Goal: Task Accomplishment & Management: Complete application form

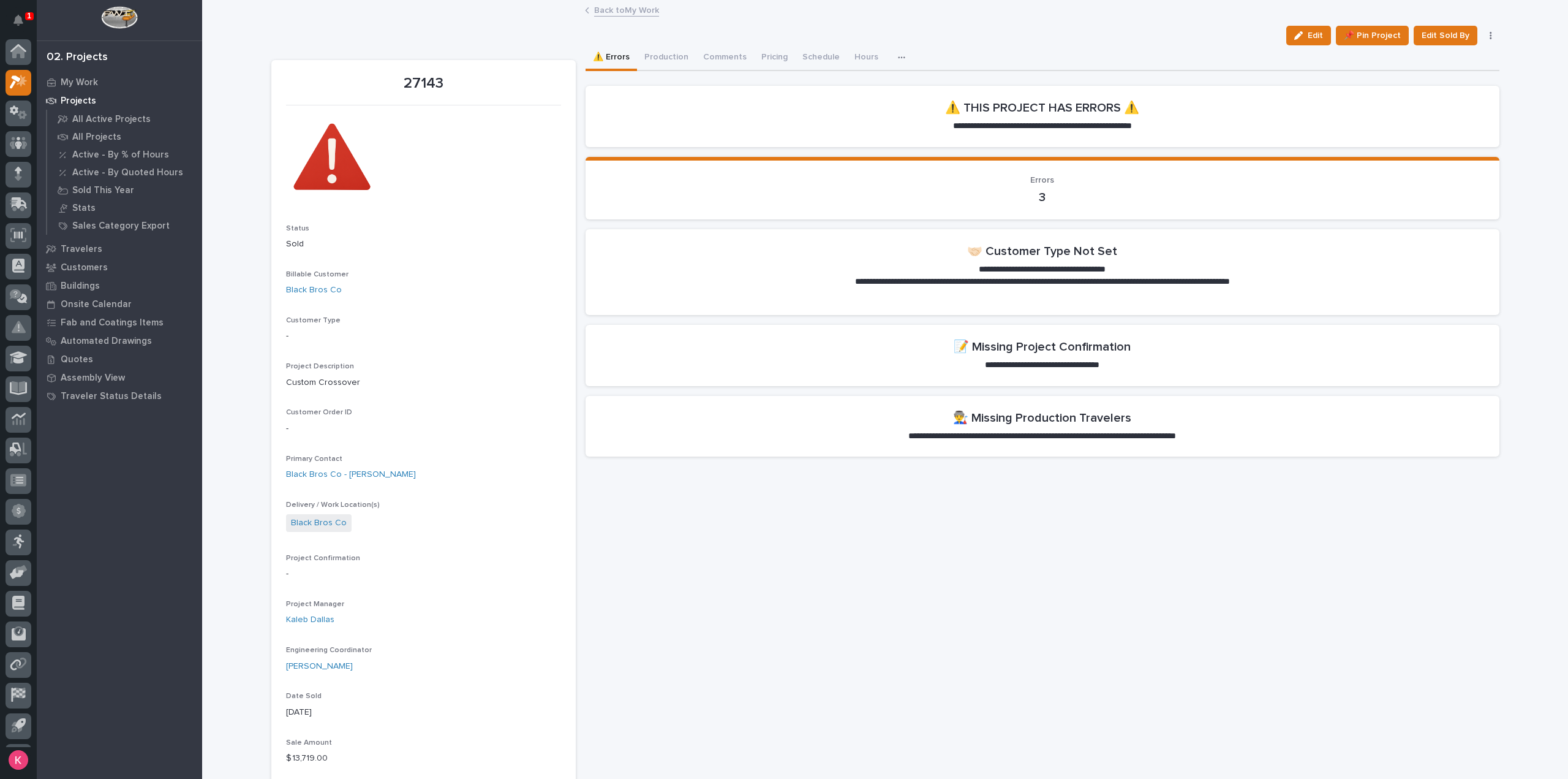
scroll to position [27, 0]
drag, startPoint x: 237, startPoint y: 324, endPoint x: 404, endPoint y: 275, distance: 174.0
click at [1318, 17] on div "Back to My Work" at bounding box center [884, 11] width 1365 height 17
click at [1305, 32] on div "button" at bounding box center [1301, 36] width 14 height 9
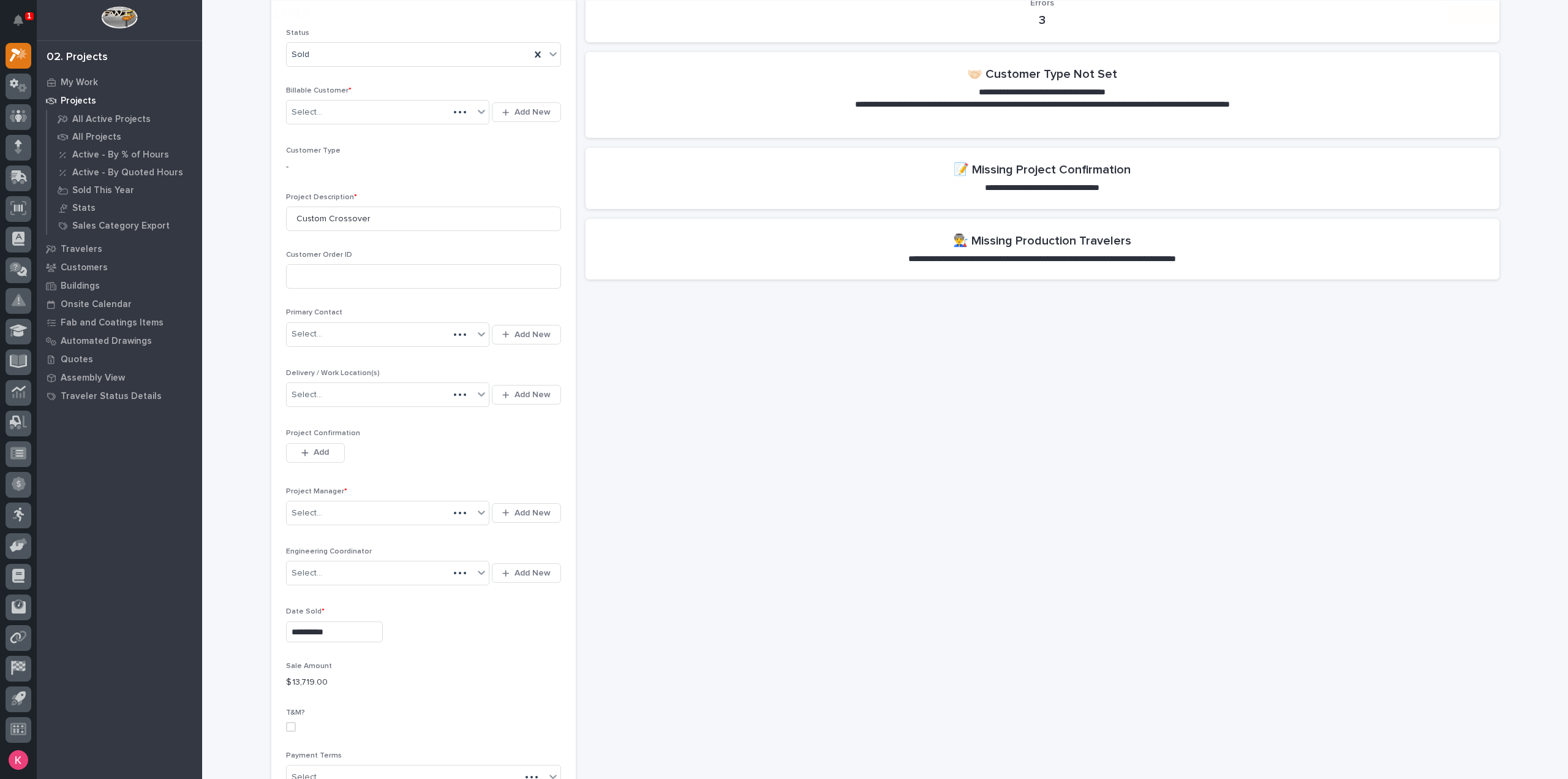
scroll to position [184, 0]
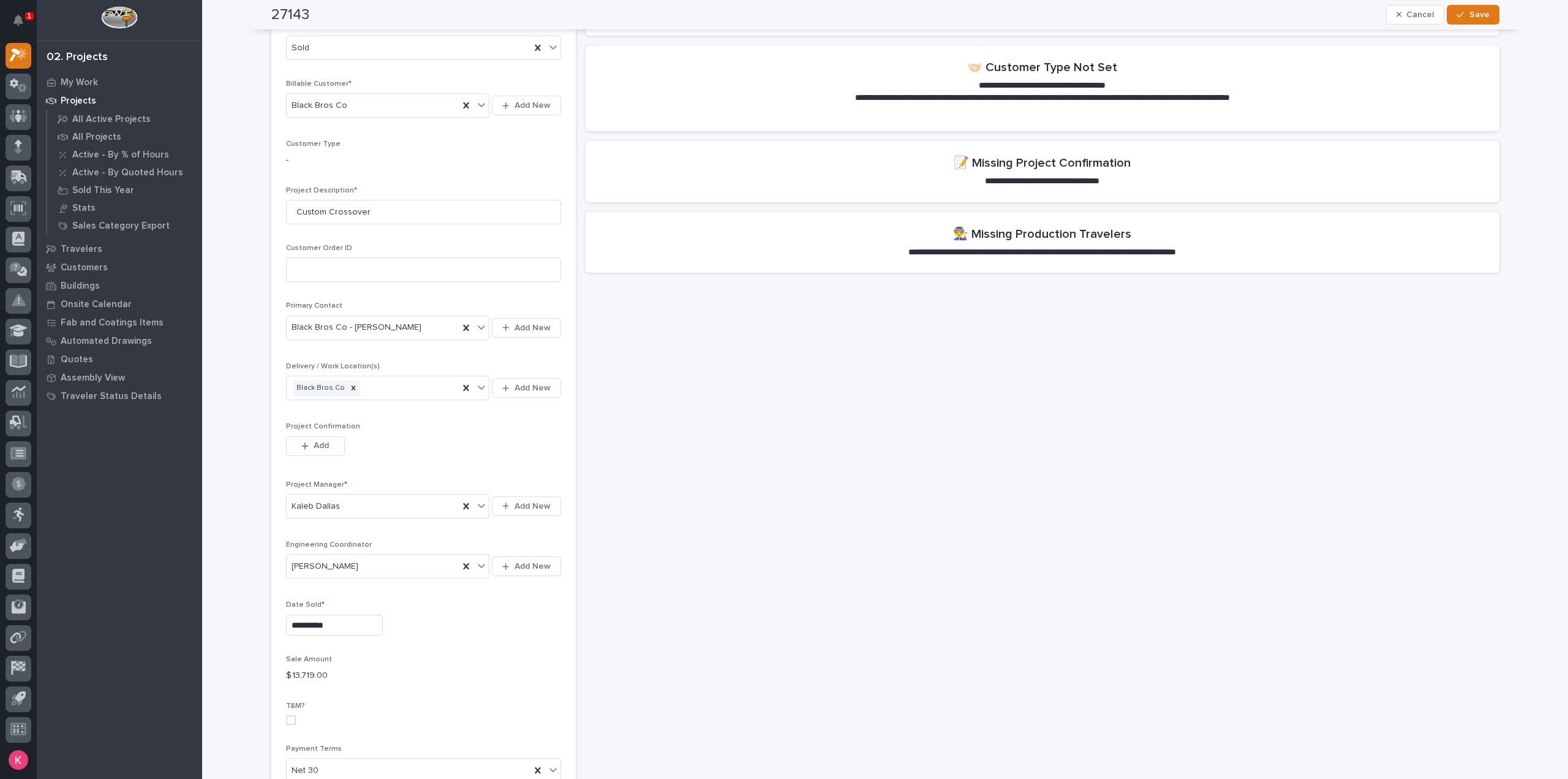
click at [309, 456] on div "Add" at bounding box center [315, 448] width 59 height 24
click at [310, 452] on button "Add" at bounding box center [315, 446] width 59 height 19
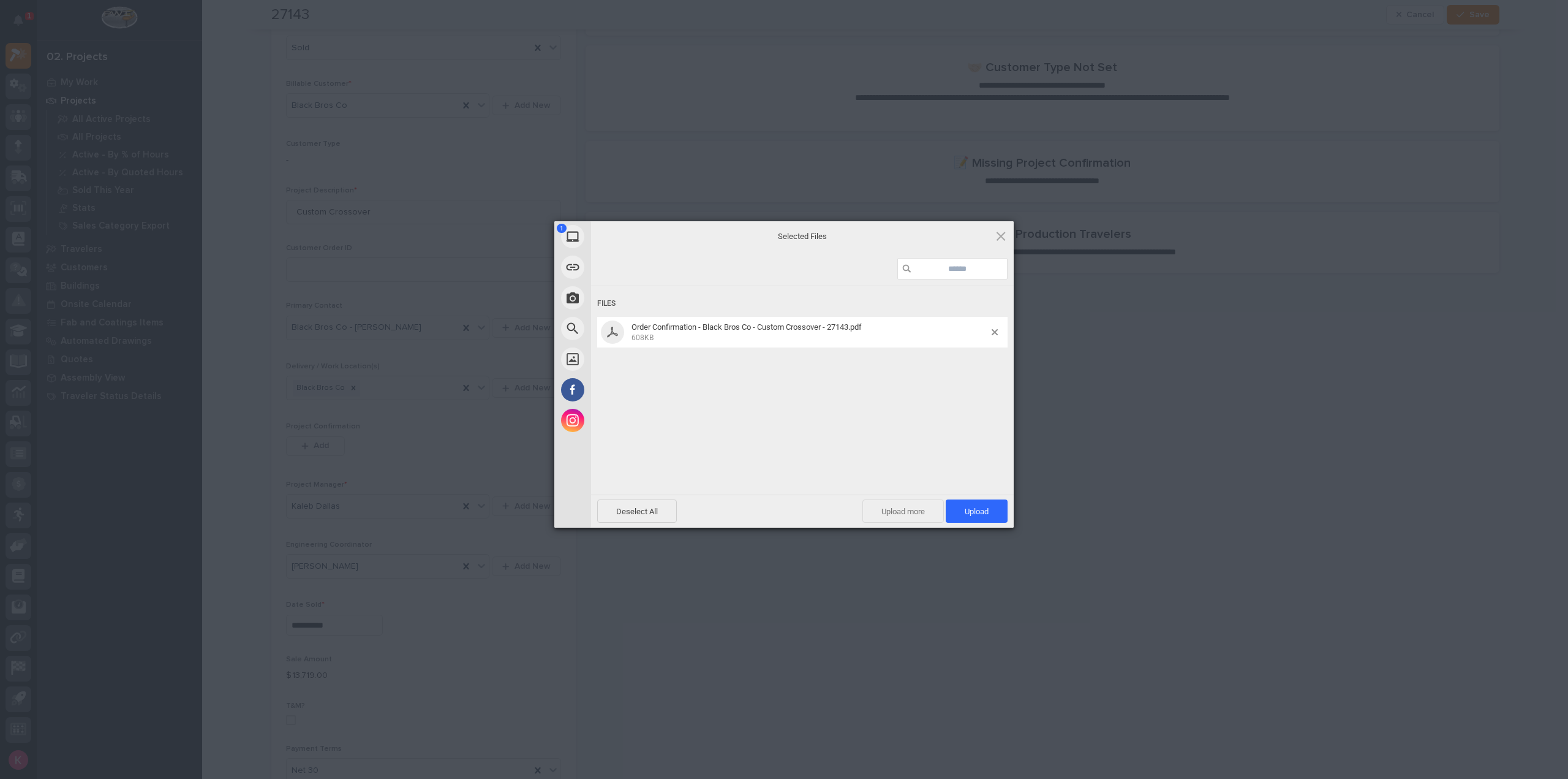
click at [904, 515] on span "Upload more" at bounding box center [903, 511] width 82 height 24
click at [946, 517] on span "Upload 2" at bounding box center [969, 511] width 75 height 24
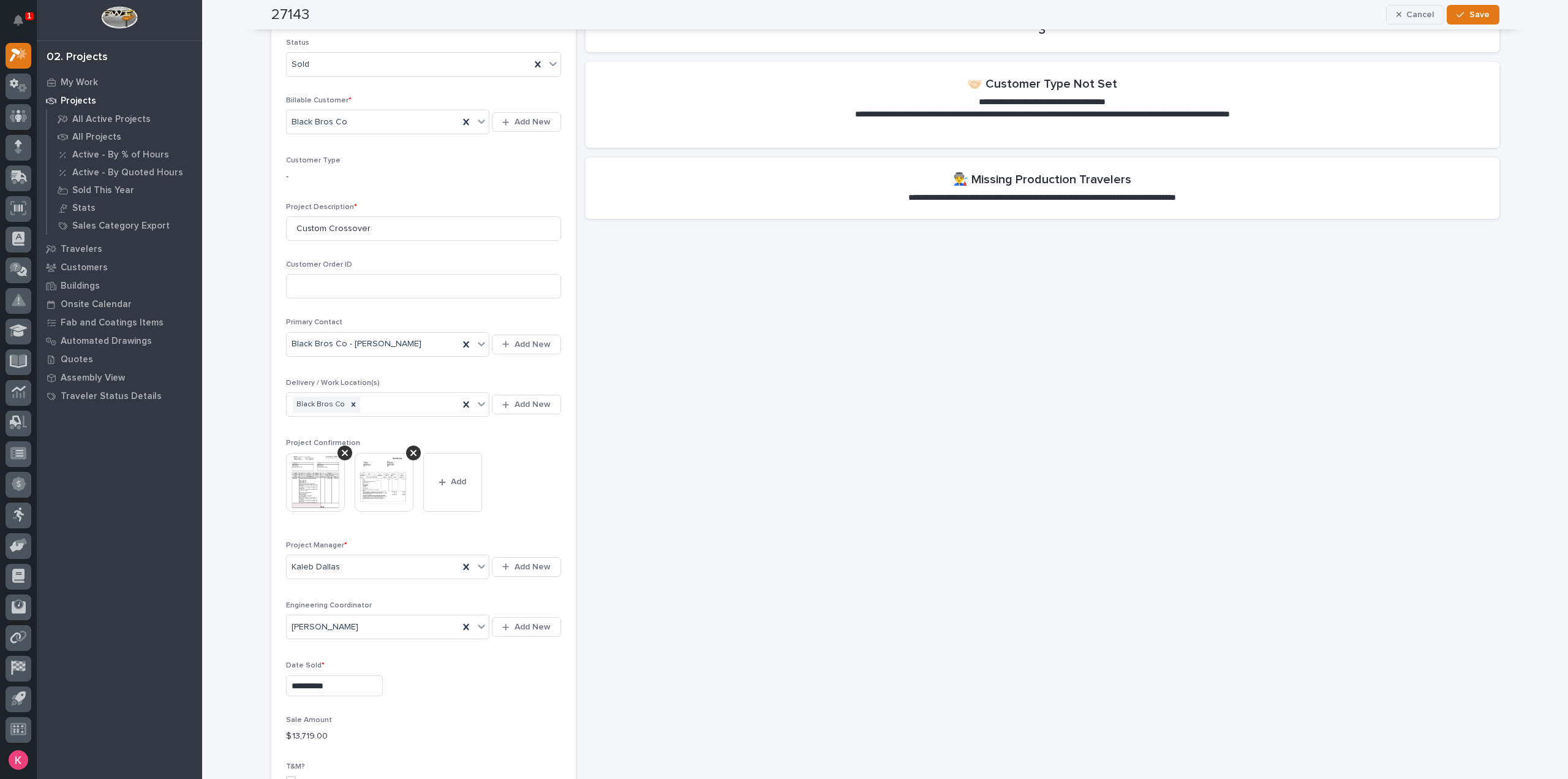
scroll to position [144, 0]
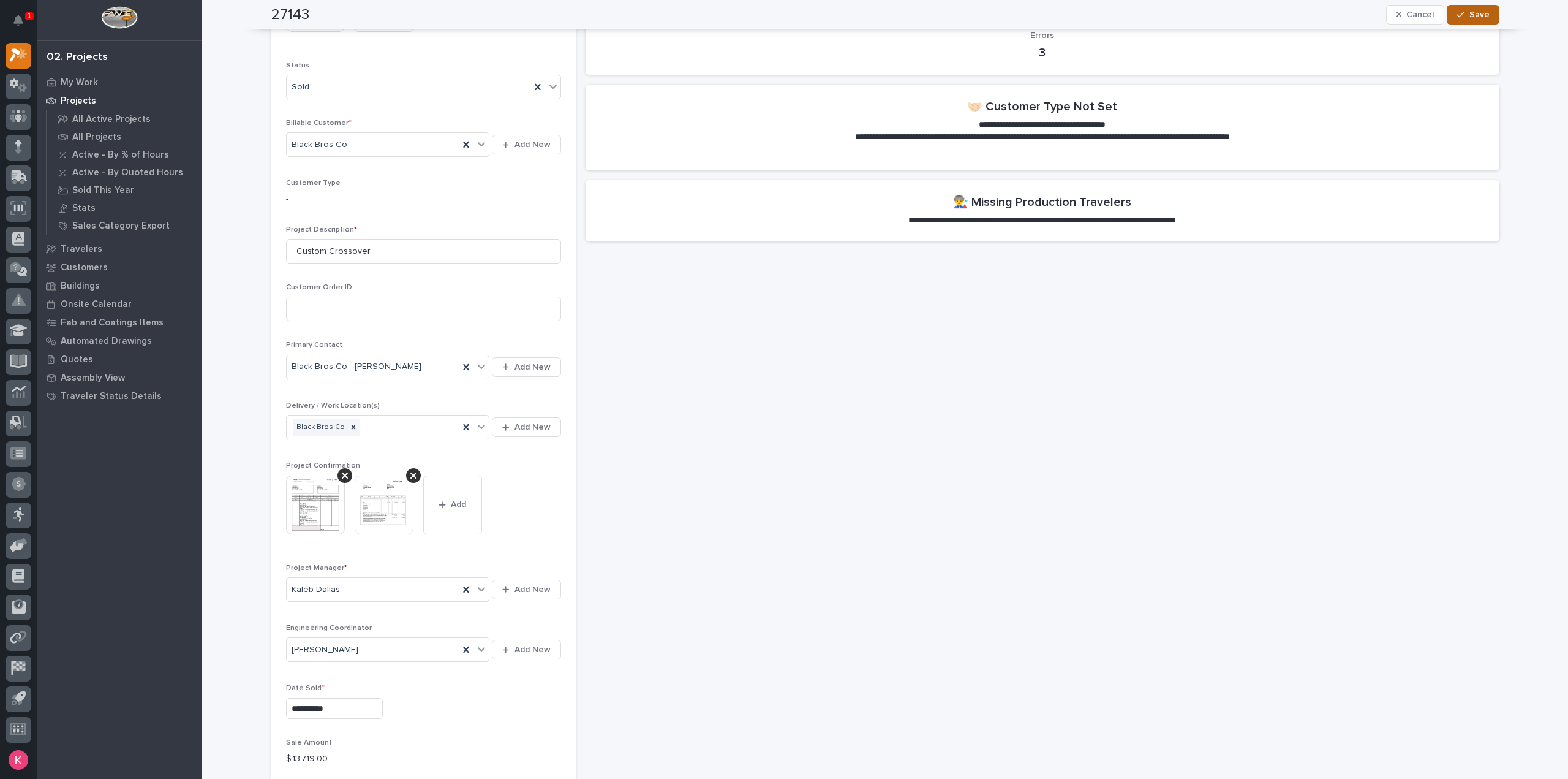
click at [1476, 5] on div "27143 Cancel Save" at bounding box center [885, 15] width 1228 height 29
click at [1476, 11] on span "Save" at bounding box center [1479, 15] width 20 height 11
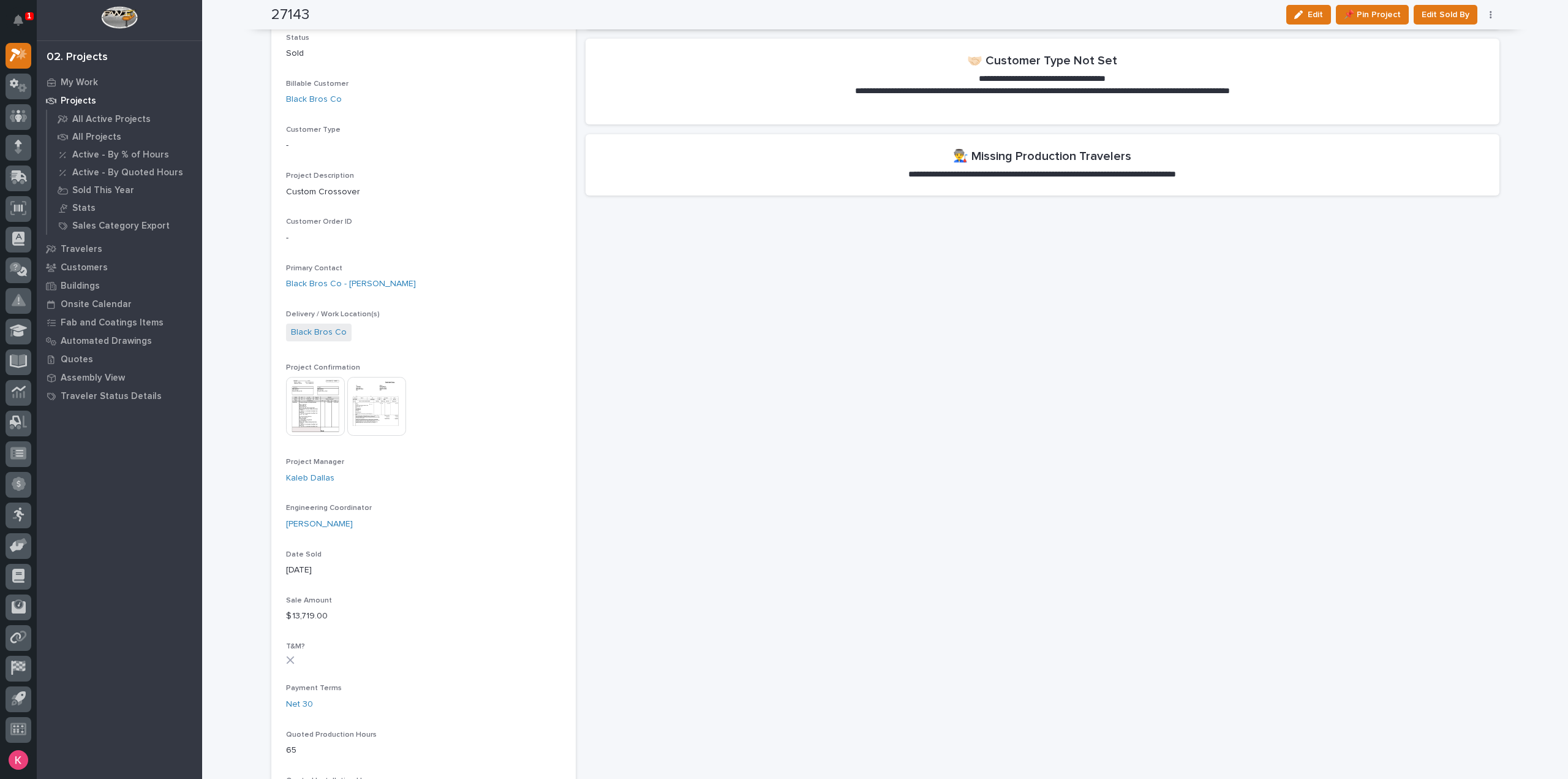
scroll to position [0, 0]
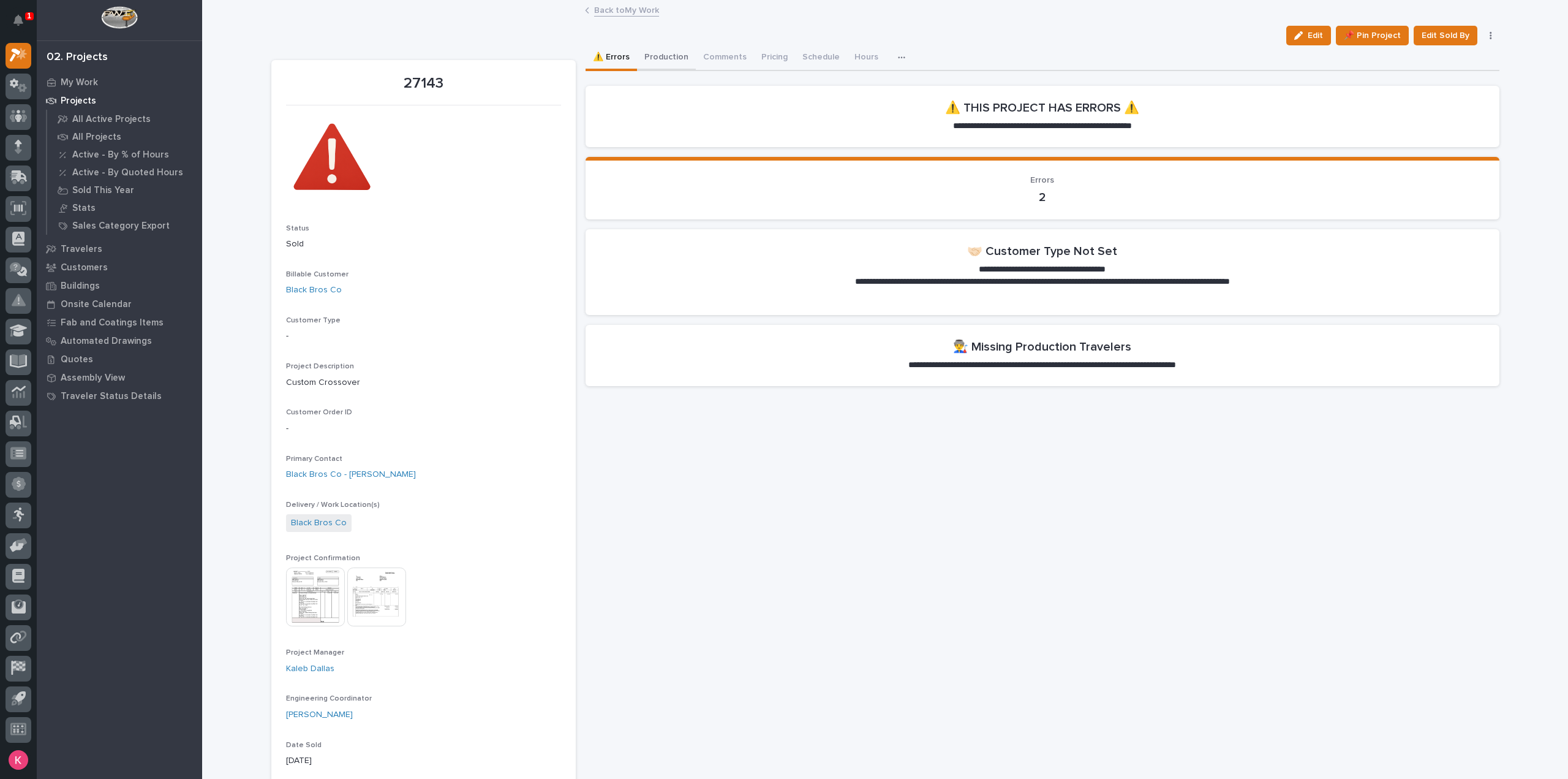
click at [656, 66] on button "Production" at bounding box center [666, 58] width 59 height 26
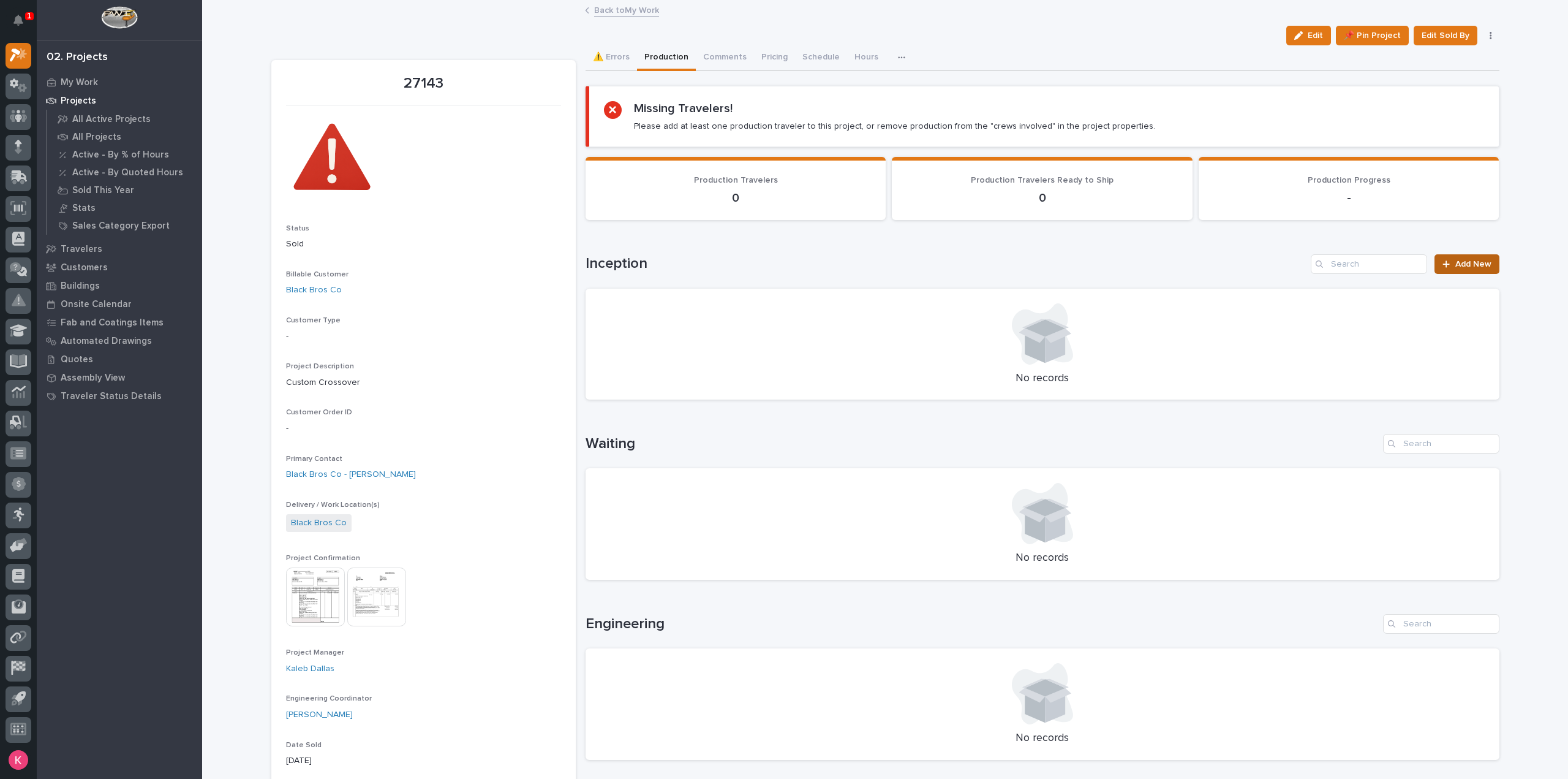
click at [1460, 255] on link "Add New" at bounding box center [1466, 264] width 64 height 19
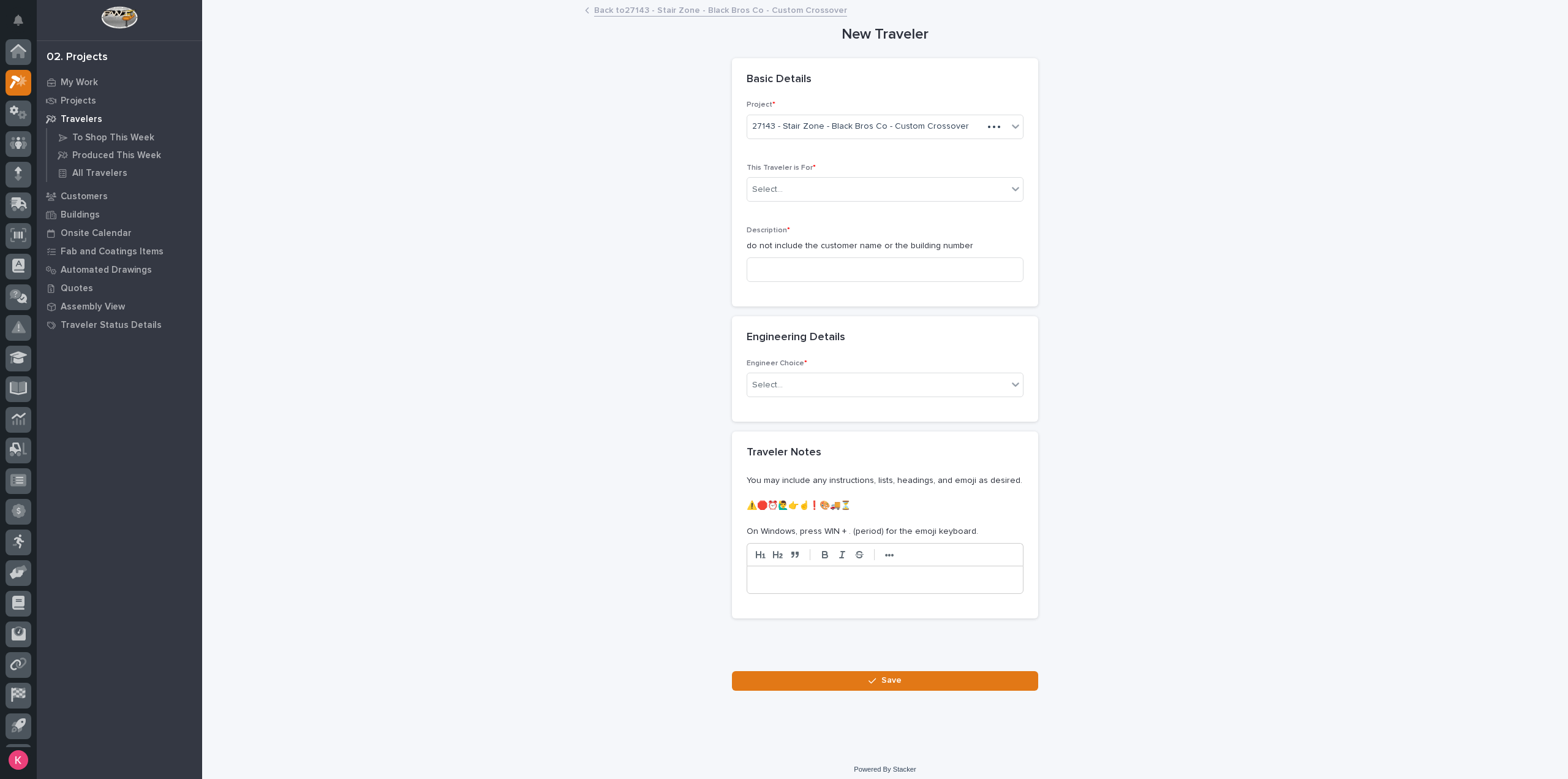
scroll to position [27, 0]
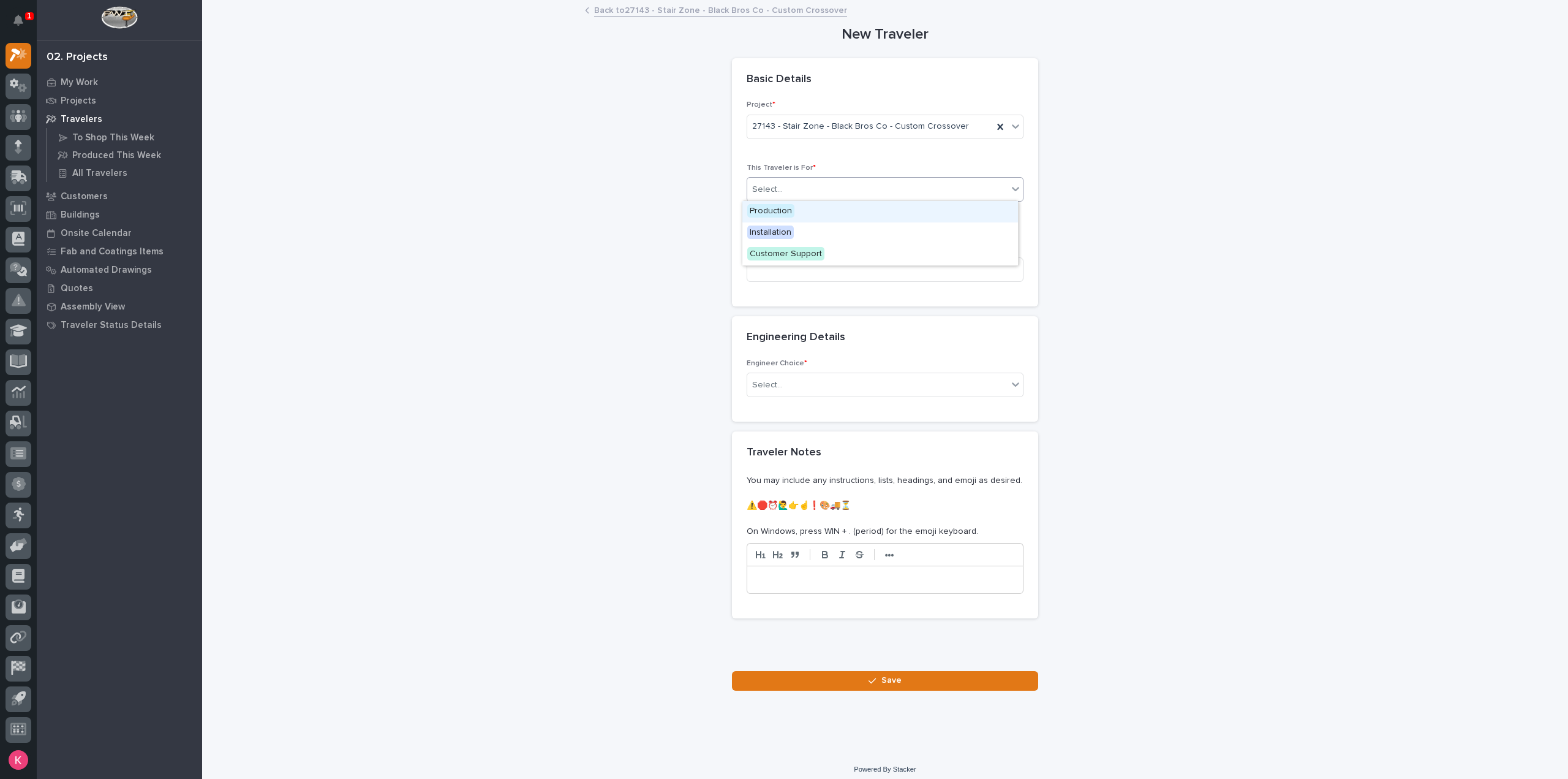
click at [806, 181] on div "Select..." at bounding box center [877, 189] width 260 height 20
drag, startPoint x: 796, startPoint y: 209, endPoint x: 799, endPoint y: 216, distance: 7.6
click at [796, 210] on div "Production" at bounding box center [880, 212] width 276 height 21
click at [812, 280] on input at bounding box center [885, 269] width 277 height 24
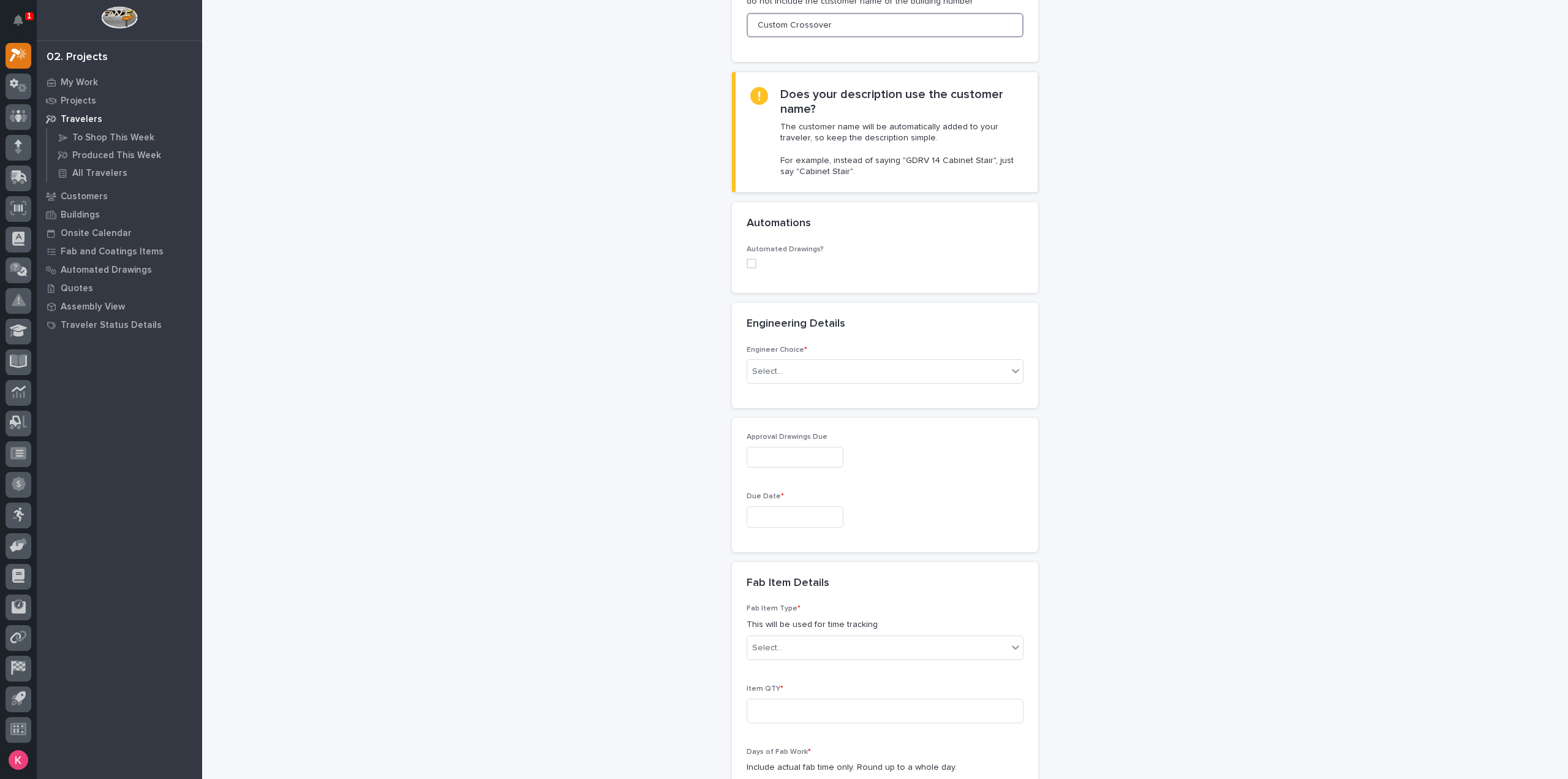
scroll to position [245, 0]
type input "Custom Crossover"
click at [827, 361] on div "Select..." at bounding box center [877, 370] width 260 height 20
click at [851, 416] on div "I want my coordinator to choose an engineer" at bounding box center [880, 413] width 276 height 21
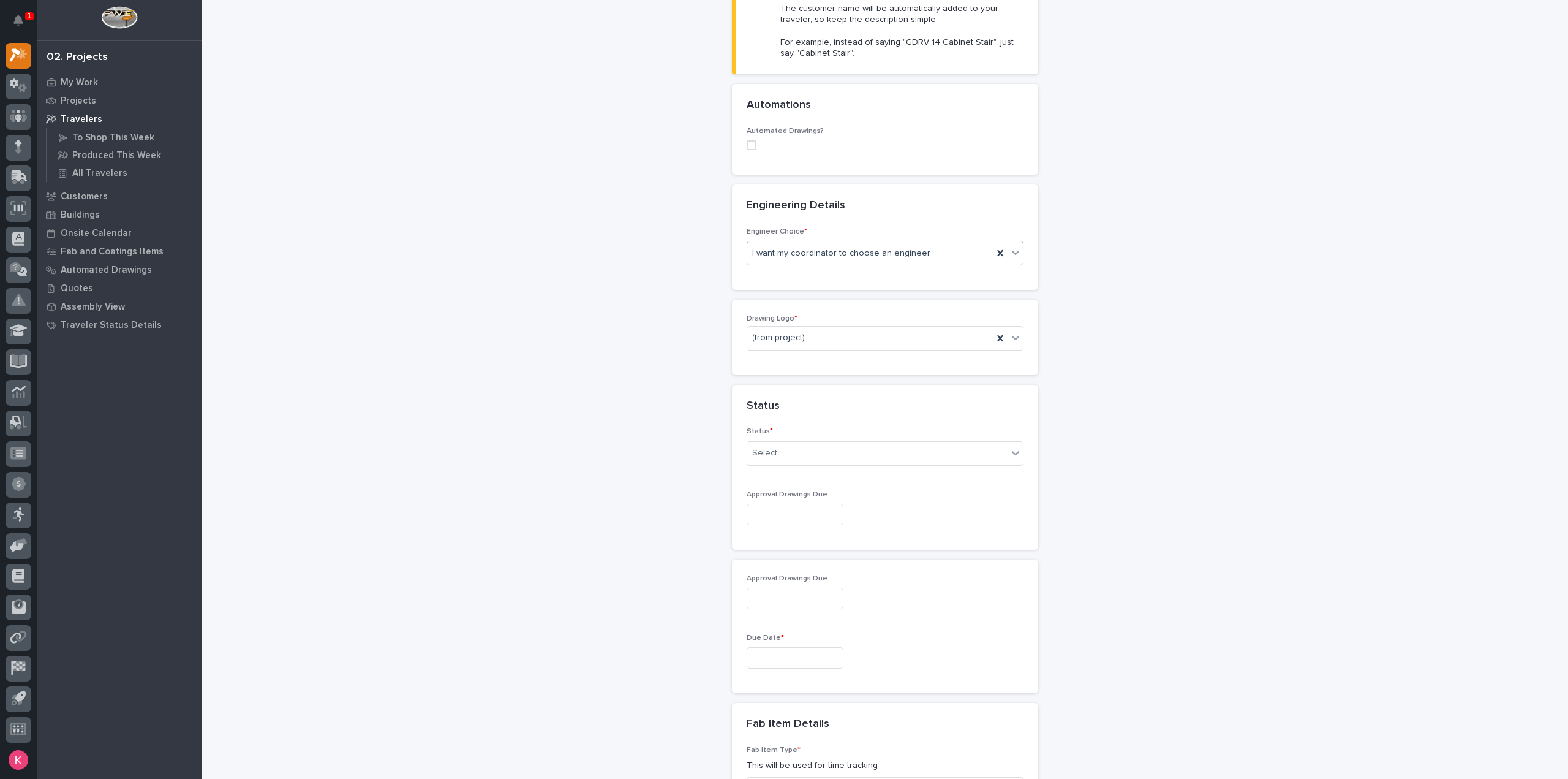
scroll to position [374, 0]
click at [801, 325] on div "(from project)" at bounding box center [869, 327] width 246 height 20
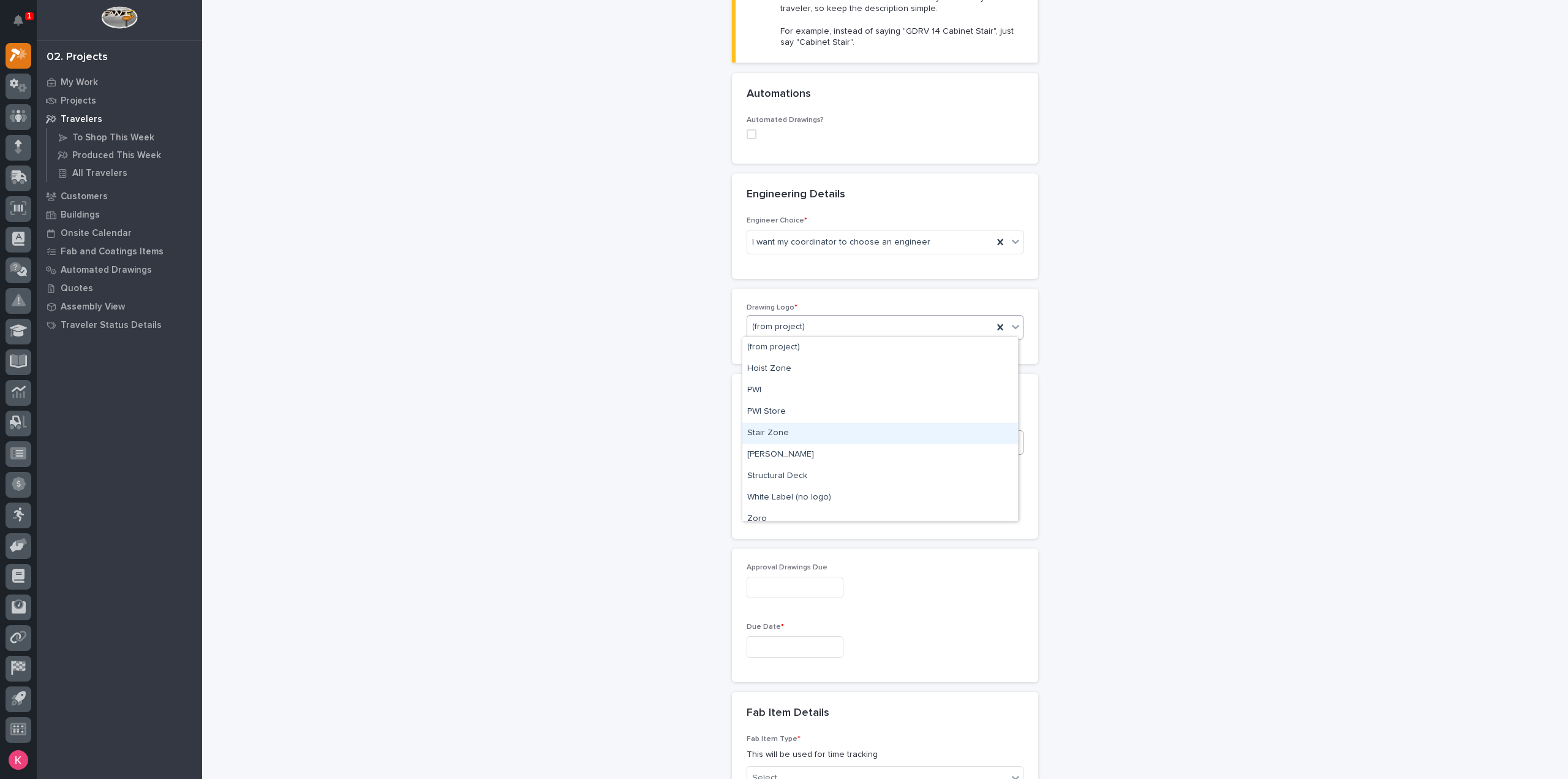
drag, startPoint x: 794, startPoint y: 425, endPoint x: 804, endPoint y: 427, distance: 10.2
click at [793, 425] on div "Stair Zone" at bounding box center [880, 433] width 276 height 21
drag, startPoint x: 821, startPoint y: 422, endPoint x: 831, endPoint y: 429, distance: 12.2
click at [822, 422] on div "Status * Select..." at bounding box center [885, 439] width 277 height 48
click at [833, 432] on div "Select..." at bounding box center [877, 442] width 260 height 20
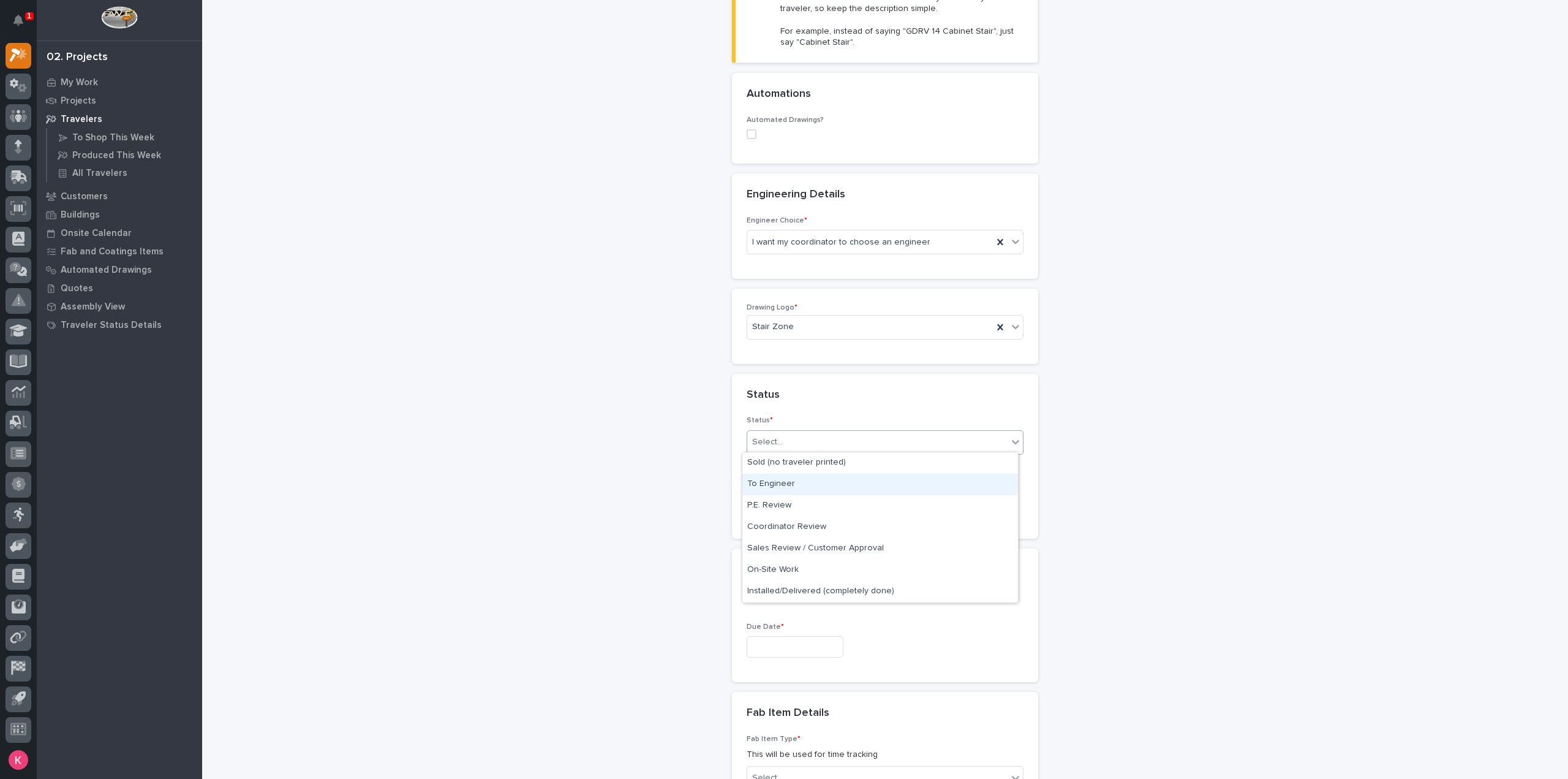
drag, startPoint x: 816, startPoint y: 486, endPoint x: 823, endPoint y: 494, distance: 10.6
click at [816, 488] on div "To Engineer" at bounding box center [880, 484] width 276 height 21
click at [831, 518] on div "Status * To Engineer Approval Drawings Due" at bounding box center [885, 477] width 306 height 122
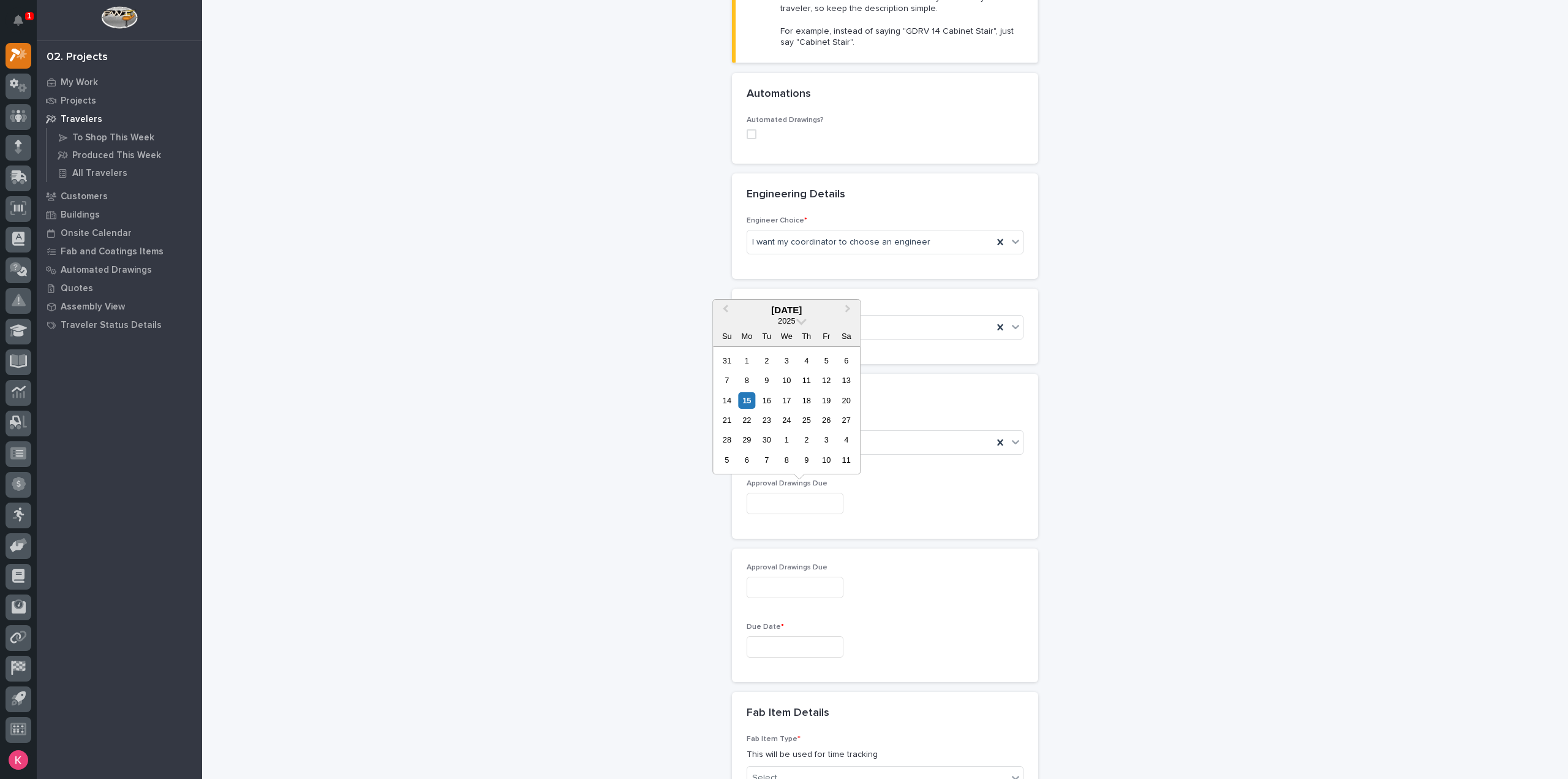
click at [832, 503] on input "text" at bounding box center [794, 503] width 96 height 21
click at [836, 505] on input "text" at bounding box center [794, 503] width 96 height 21
click at [827, 635] on div "Due Date *" at bounding box center [885, 644] width 277 height 45
click at [831, 638] on input "text" at bounding box center [794, 646] width 96 height 21
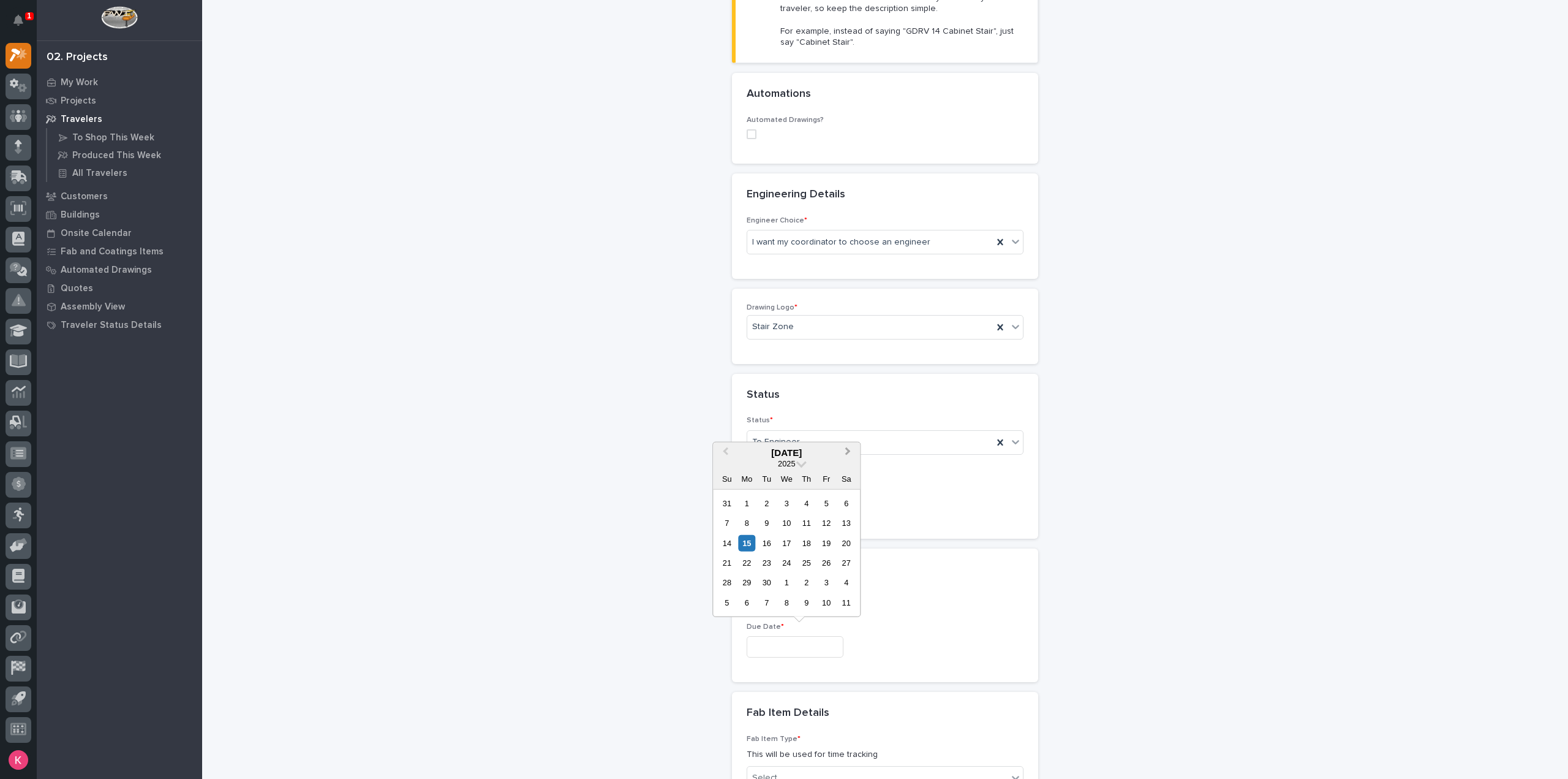
click at [850, 456] on button "Next Month" at bounding box center [848, 452] width 19 height 19
click at [829, 544] on div "17" at bounding box center [827, 542] width 16 height 16
type input "**********"
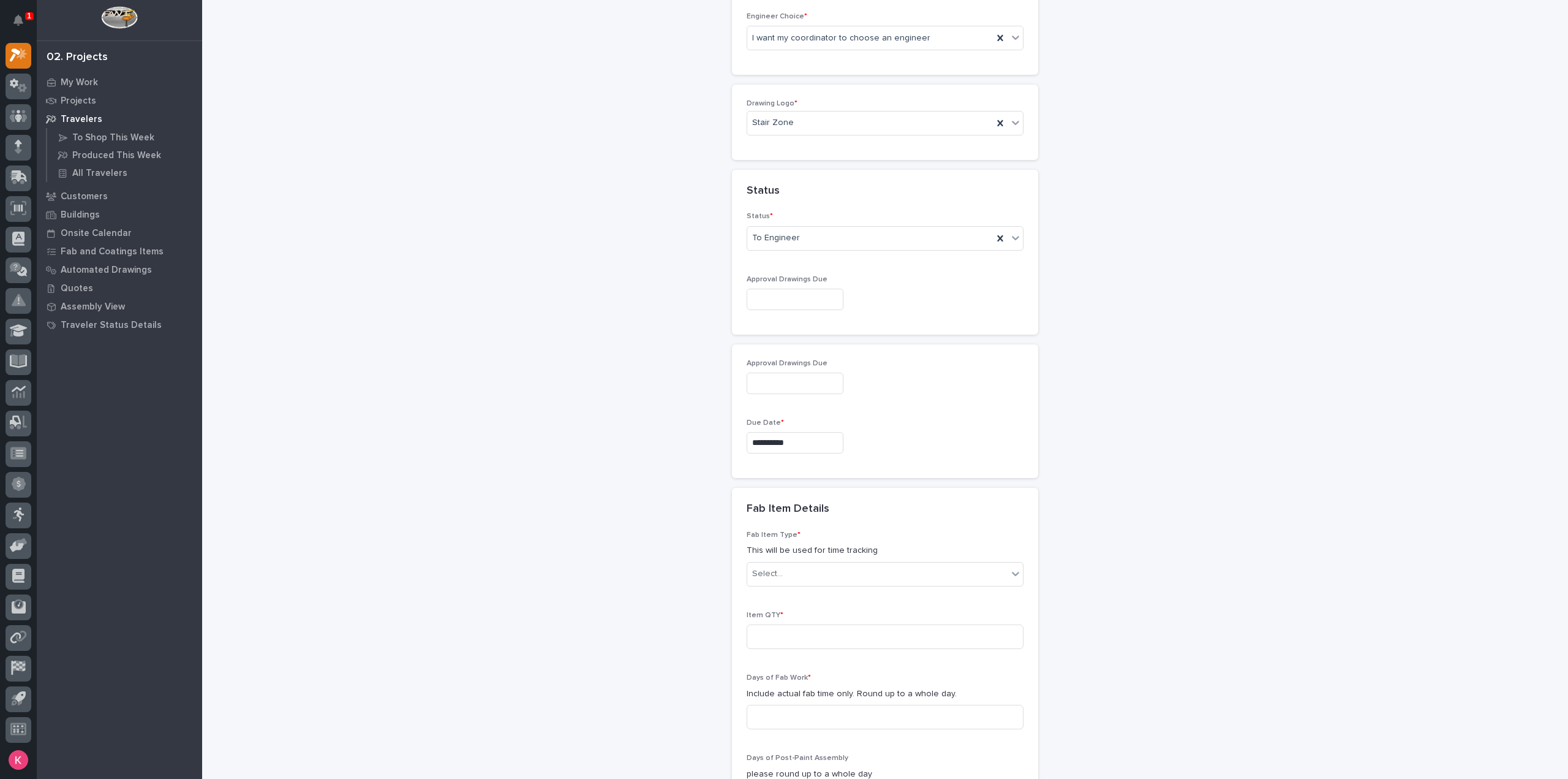
scroll to position [741, 0]
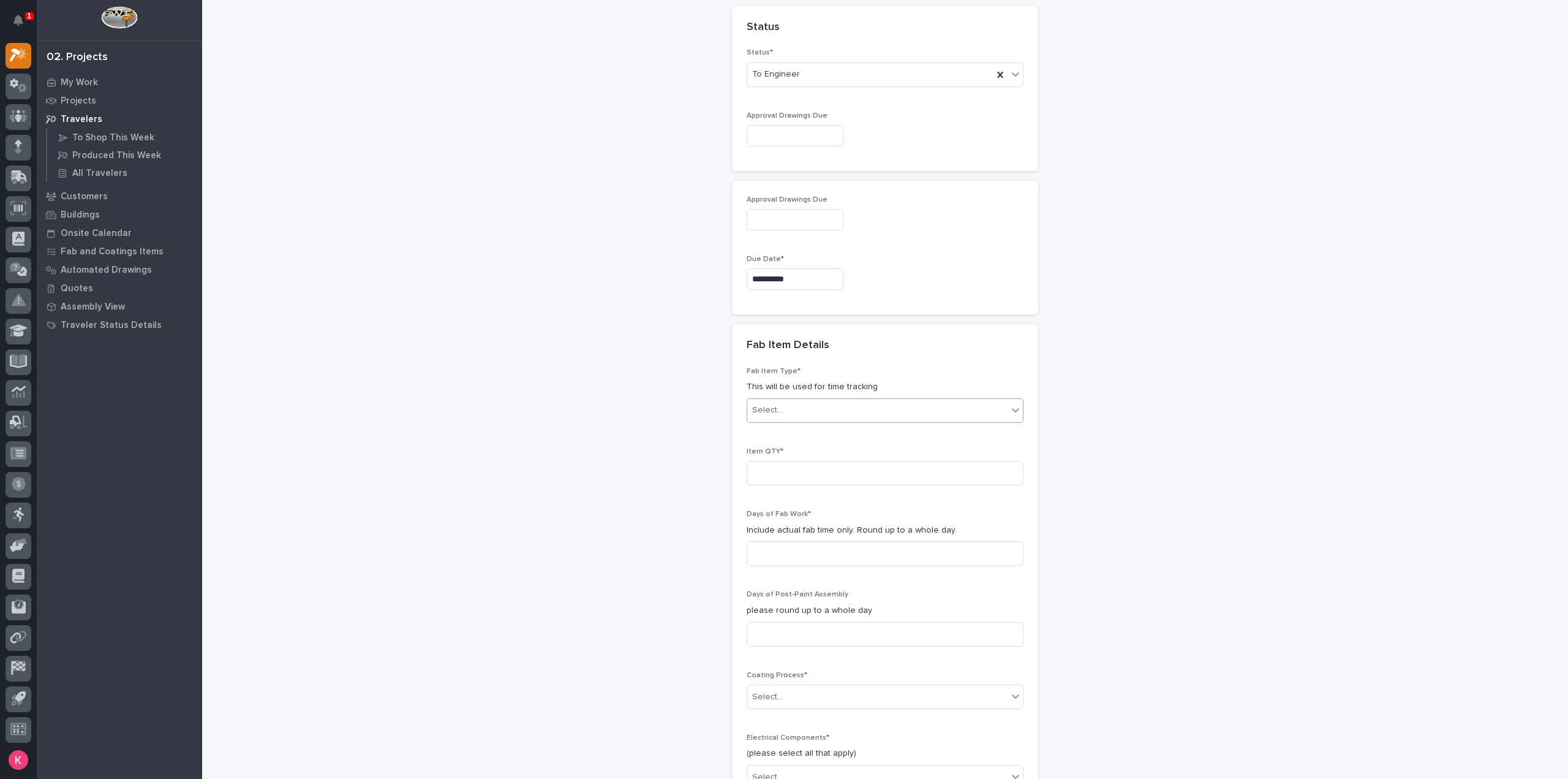
click at [809, 413] on div "Select..." at bounding box center [877, 409] width 260 height 20
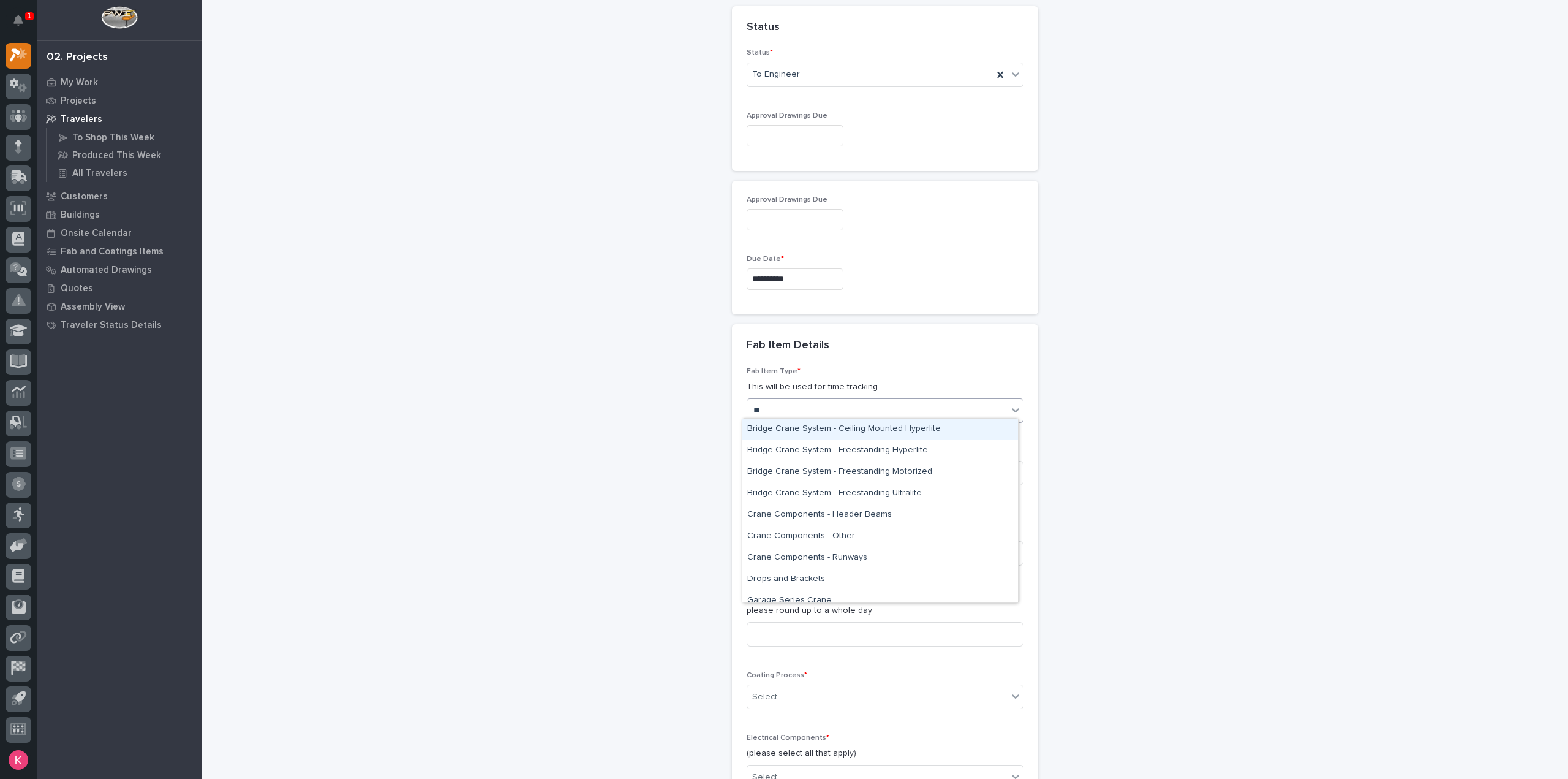
type input "***"
click at [796, 516] on div "Stairway - (straight)" at bounding box center [880, 515] width 276 height 21
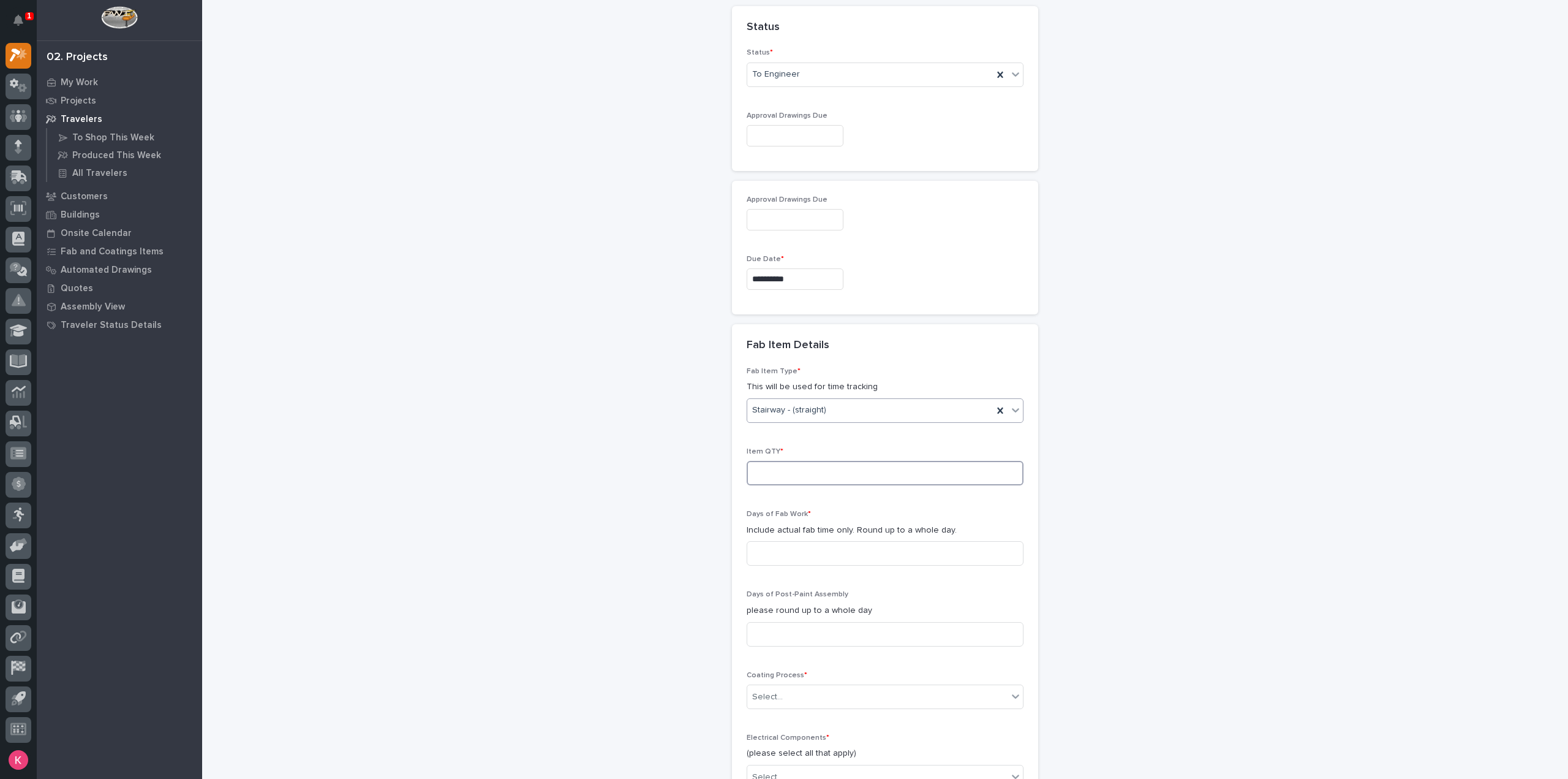
click at [792, 473] on input at bounding box center [885, 473] width 277 height 24
type input "1"
type input "4"
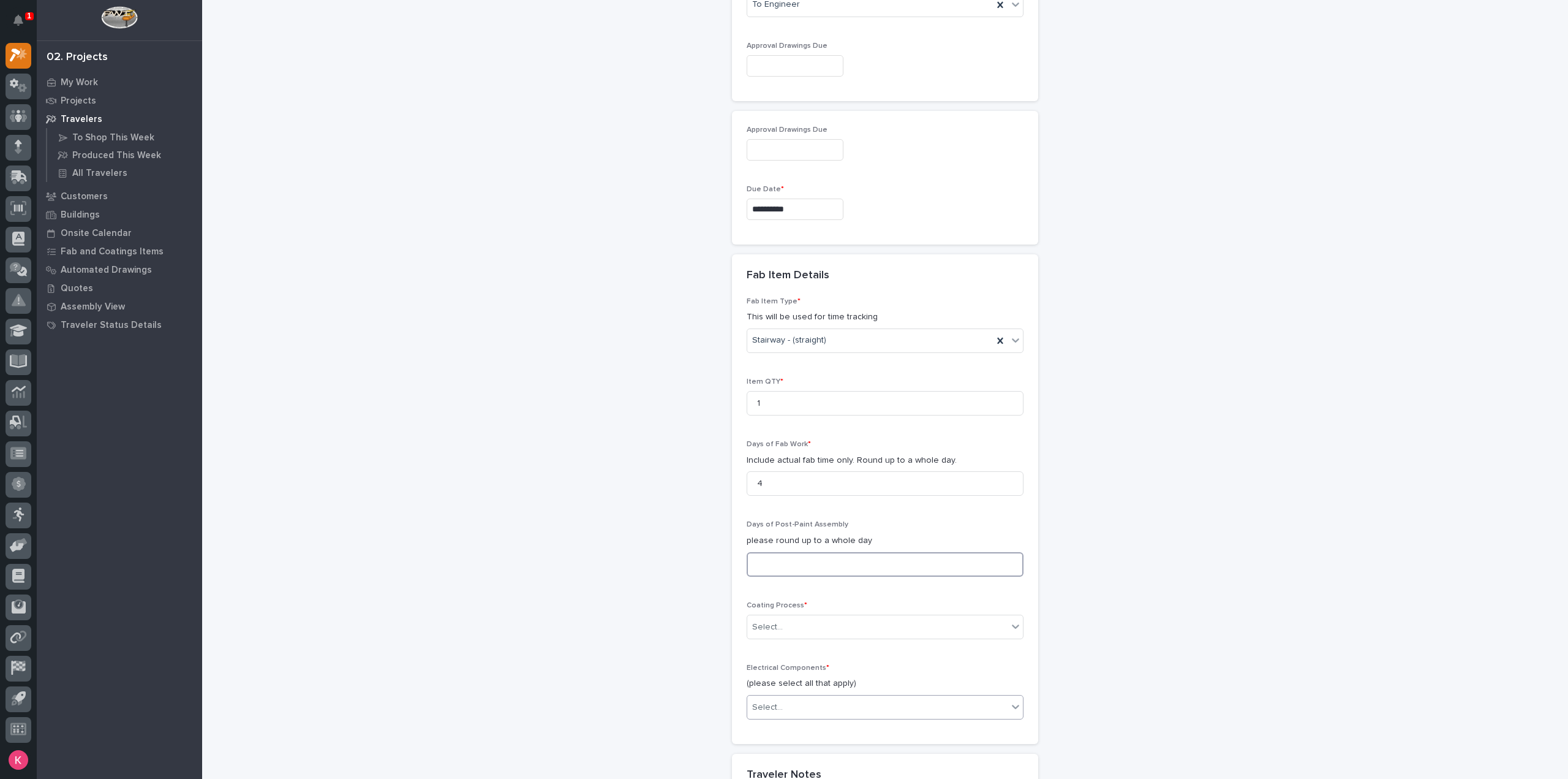
scroll to position [925, 0]
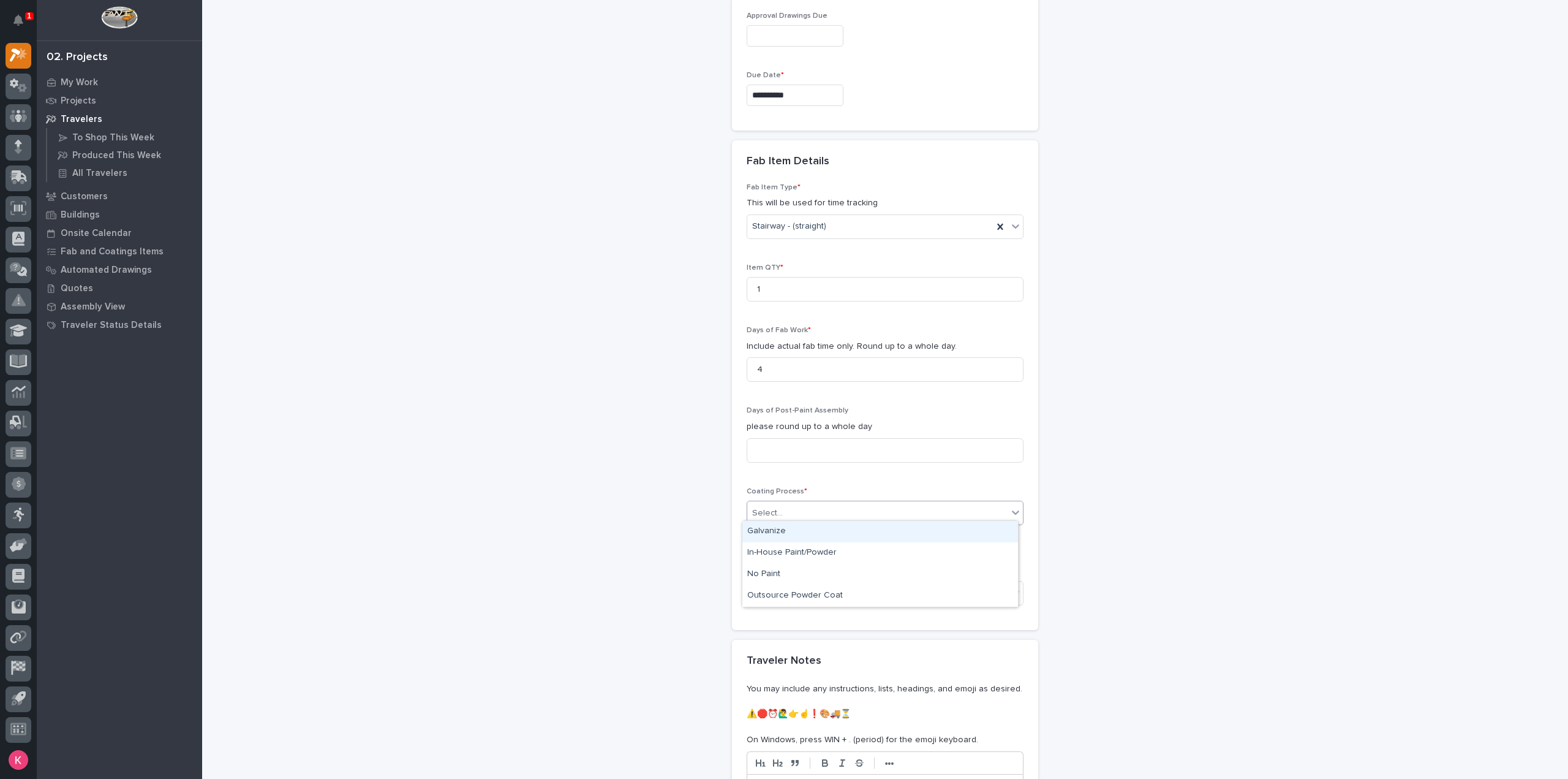
click at [822, 510] on div "Select..." at bounding box center [877, 512] width 260 height 20
click at [811, 555] on div "In-House Paint/Powder" at bounding box center [880, 553] width 276 height 21
click at [810, 583] on div "Select..." at bounding box center [877, 593] width 260 height 20
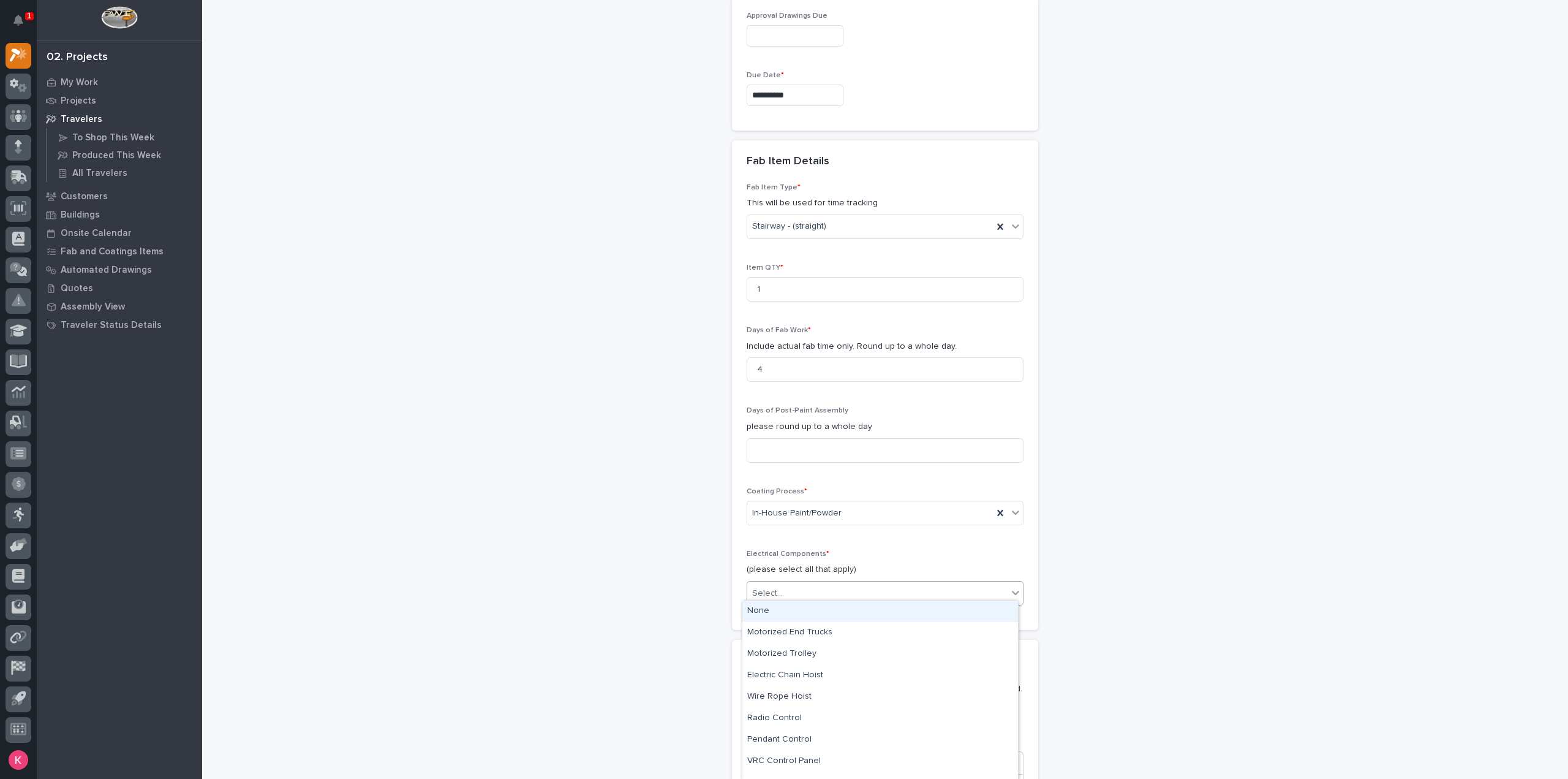
click at [809, 616] on div "None" at bounding box center [880, 611] width 276 height 21
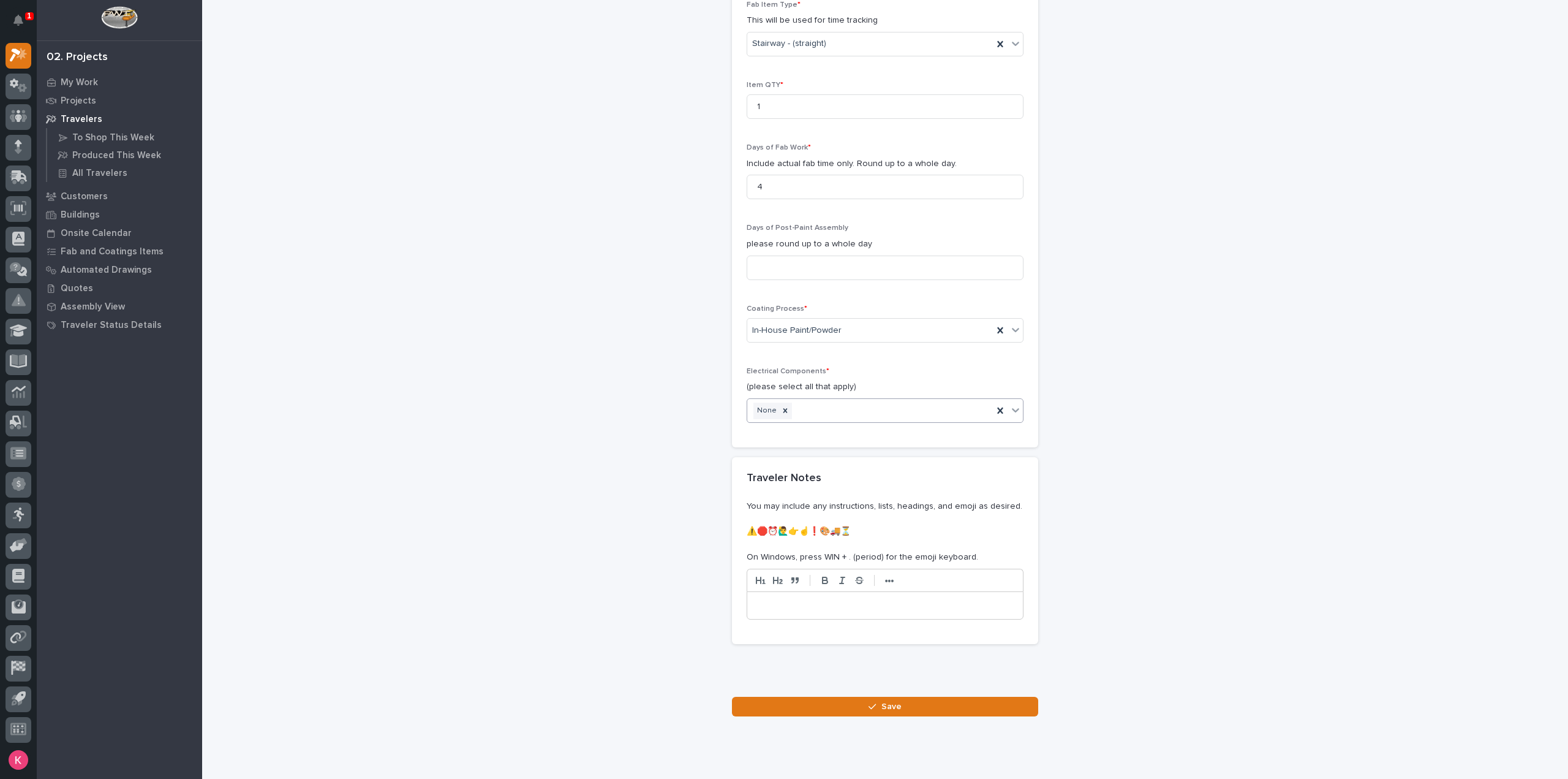
scroll to position [1135, 0]
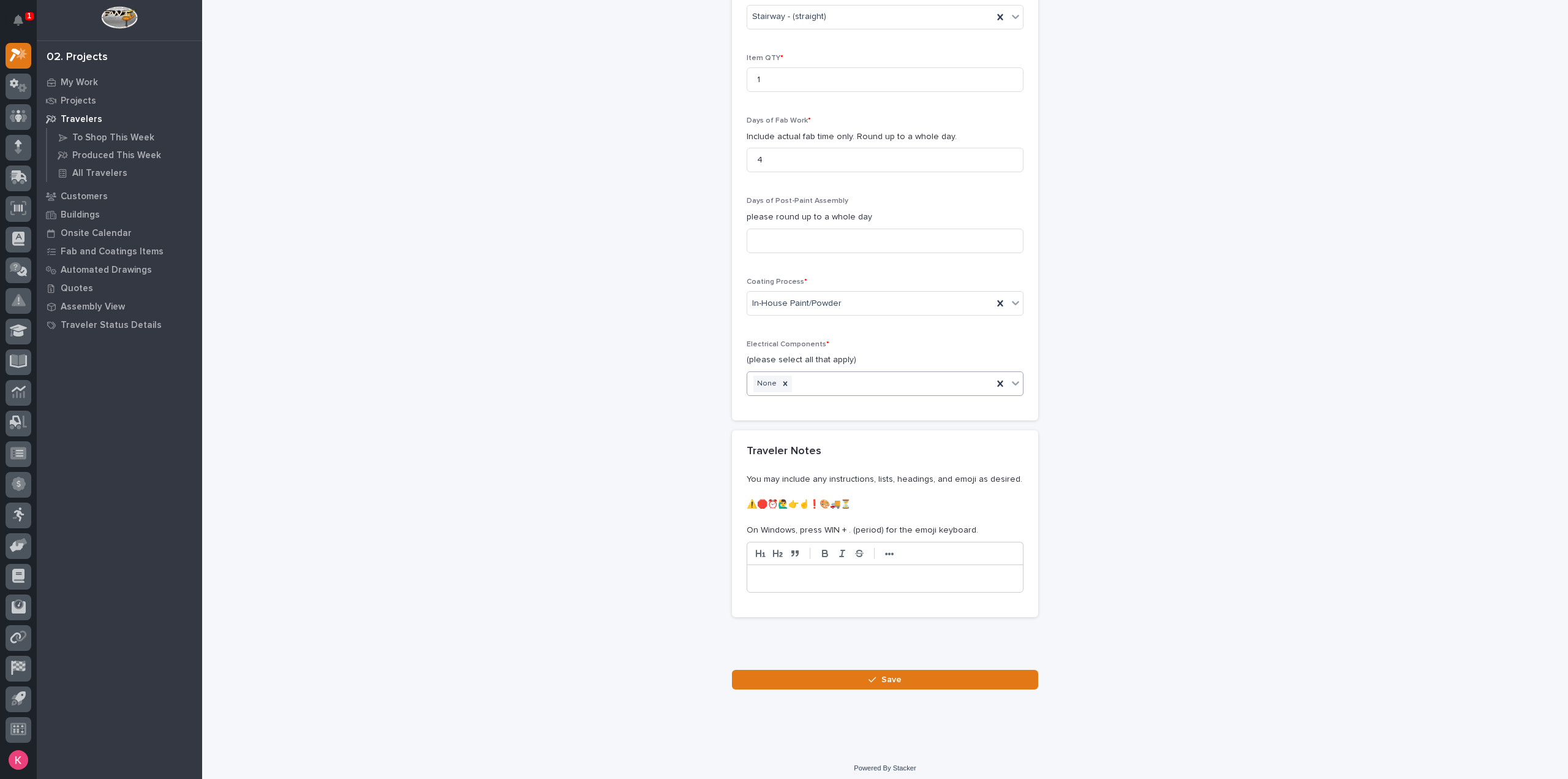
click at [810, 585] on div at bounding box center [885, 578] width 277 height 28
drag, startPoint x: 857, startPoint y: 673, endPoint x: 871, endPoint y: 684, distance: 17.8
click at [857, 674] on button "Save" at bounding box center [885, 679] width 306 height 19
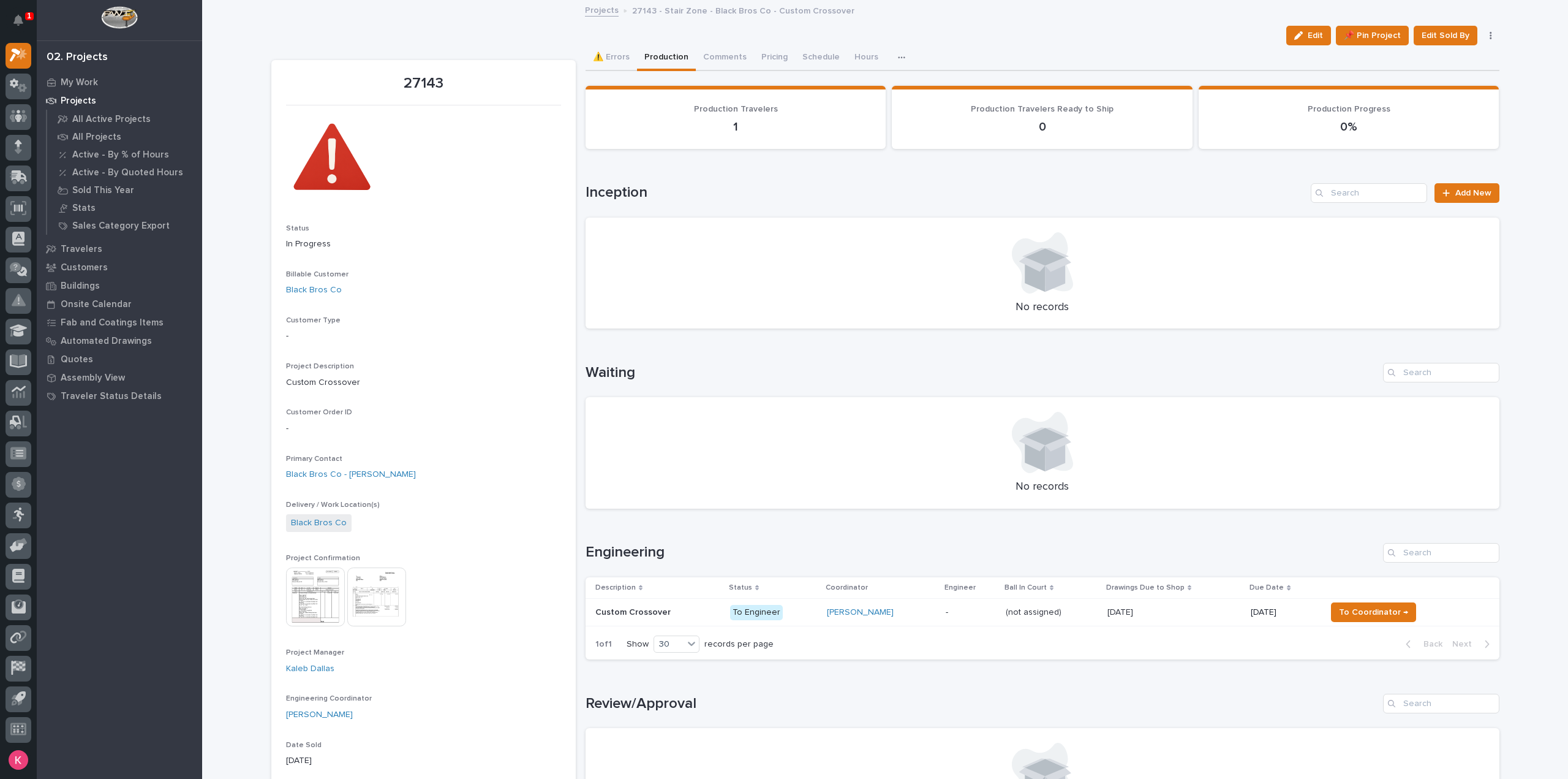
click at [906, 608] on div "Wynne Hochstetler" at bounding box center [881, 612] width 109 height 11
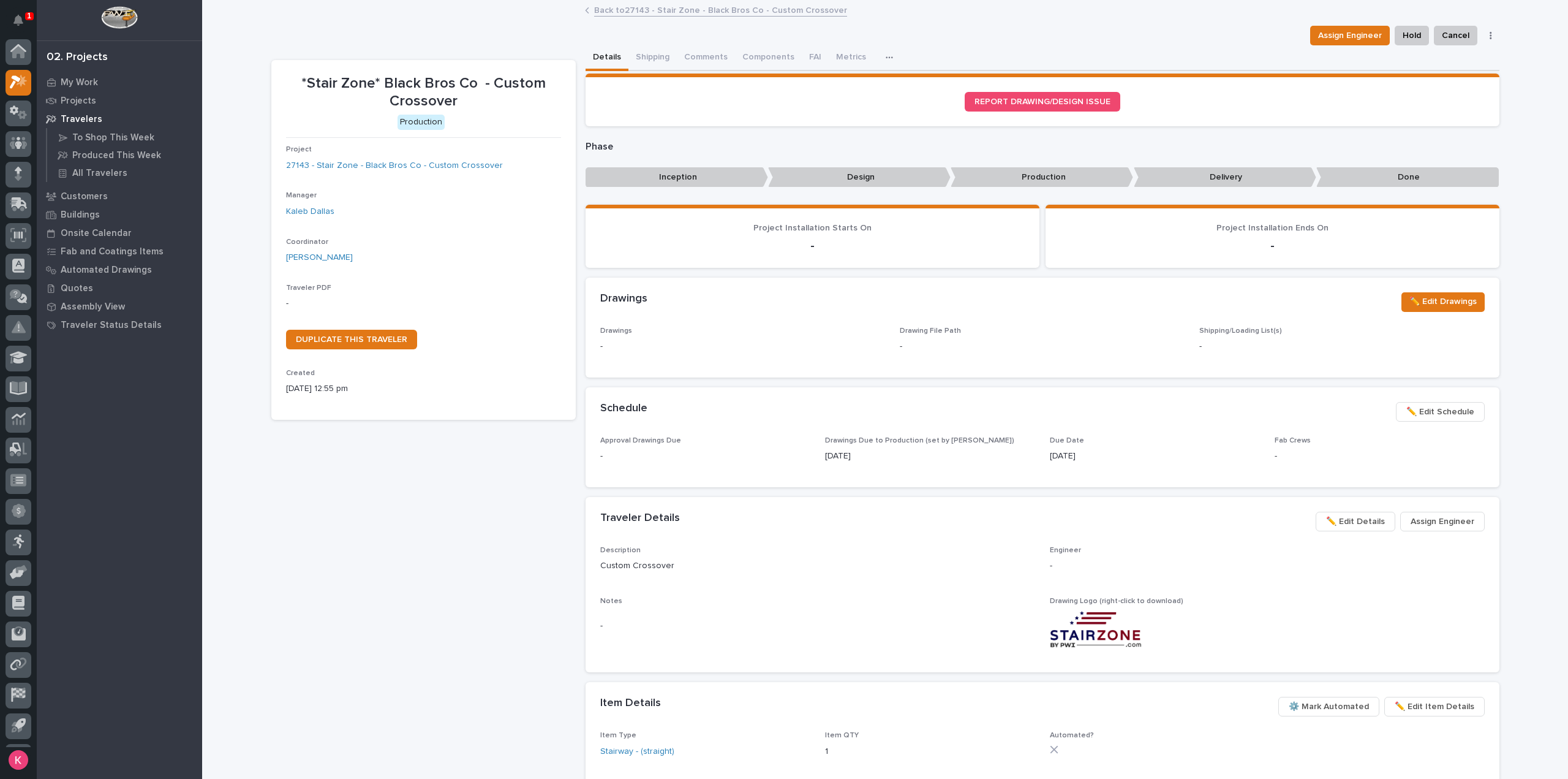
scroll to position [27, 0]
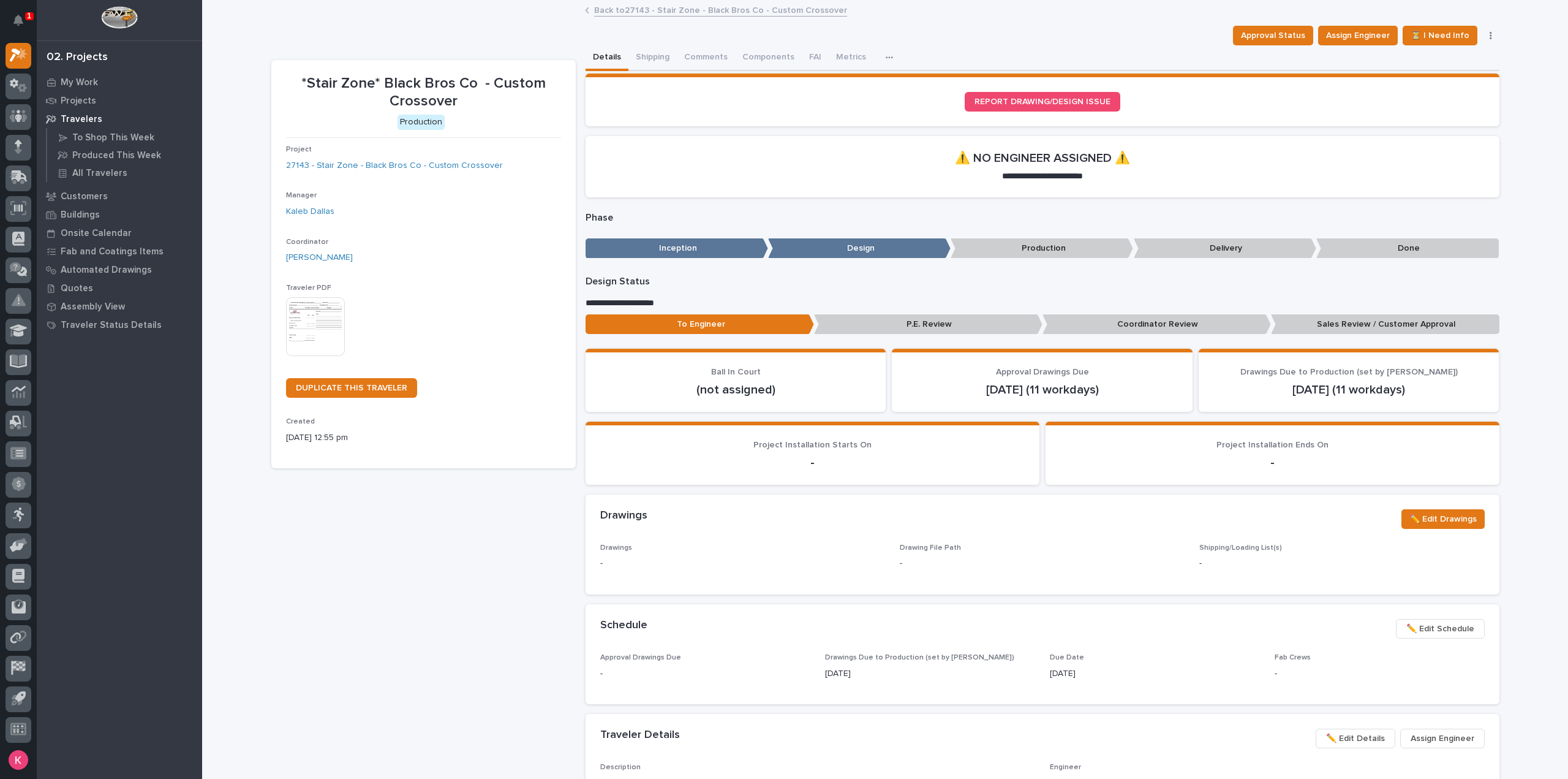
click at [304, 313] on img at bounding box center [315, 327] width 59 height 59
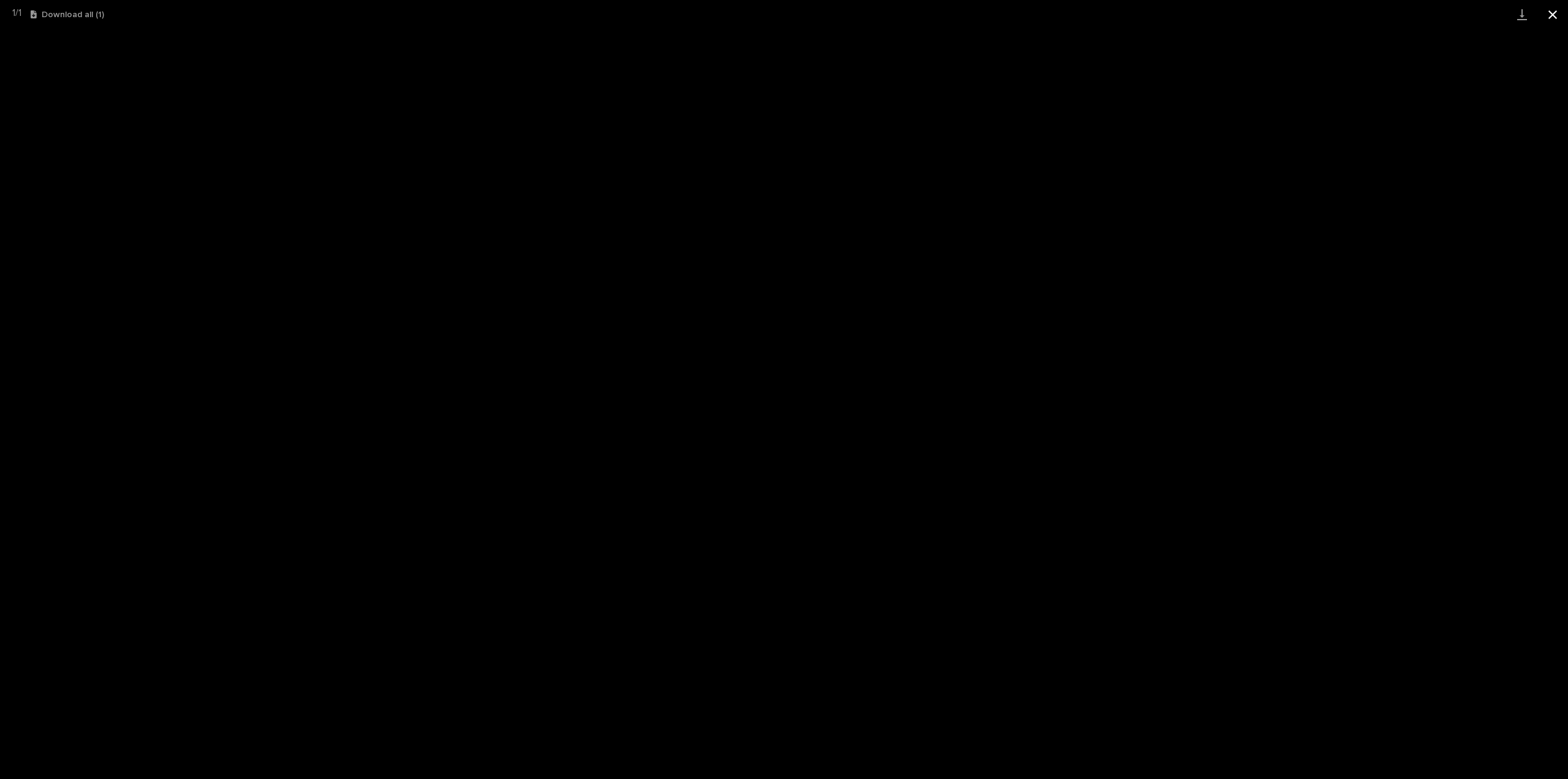
click at [1560, 6] on button "Close gallery" at bounding box center [1553, 15] width 31 height 29
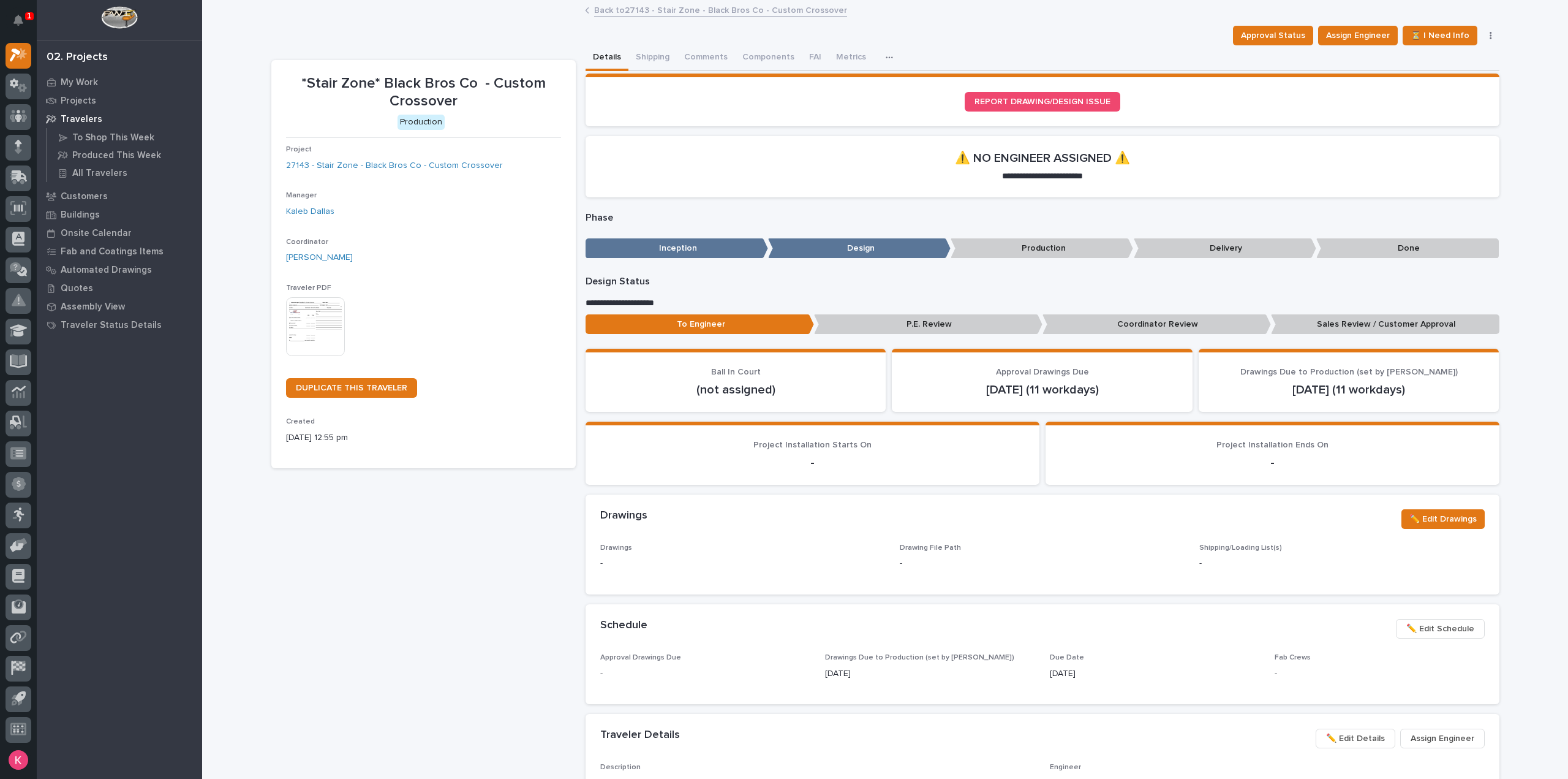
click at [297, 332] on img at bounding box center [315, 327] width 59 height 59
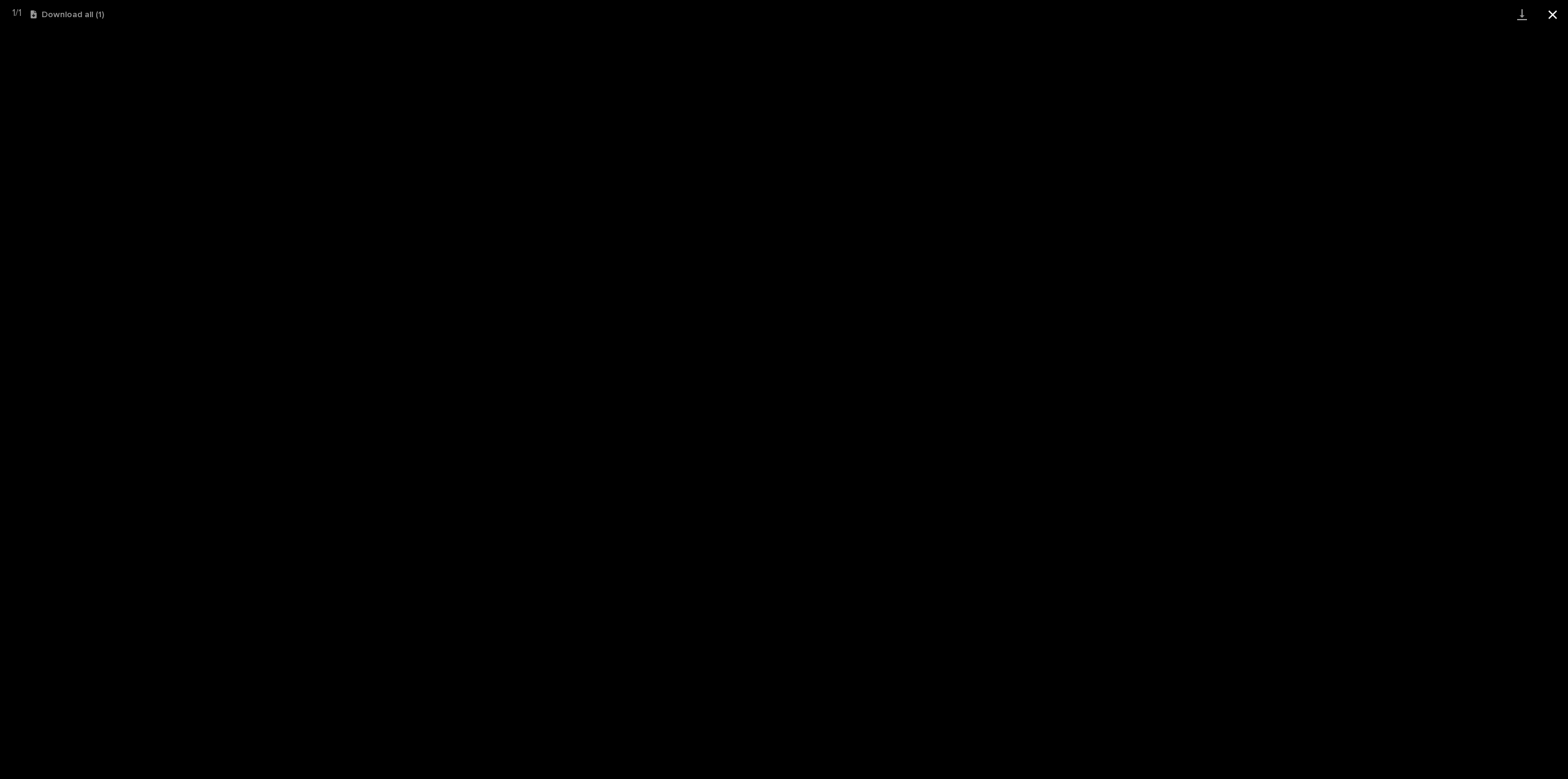
click at [1545, 7] on button "Close gallery" at bounding box center [1553, 15] width 31 height 29
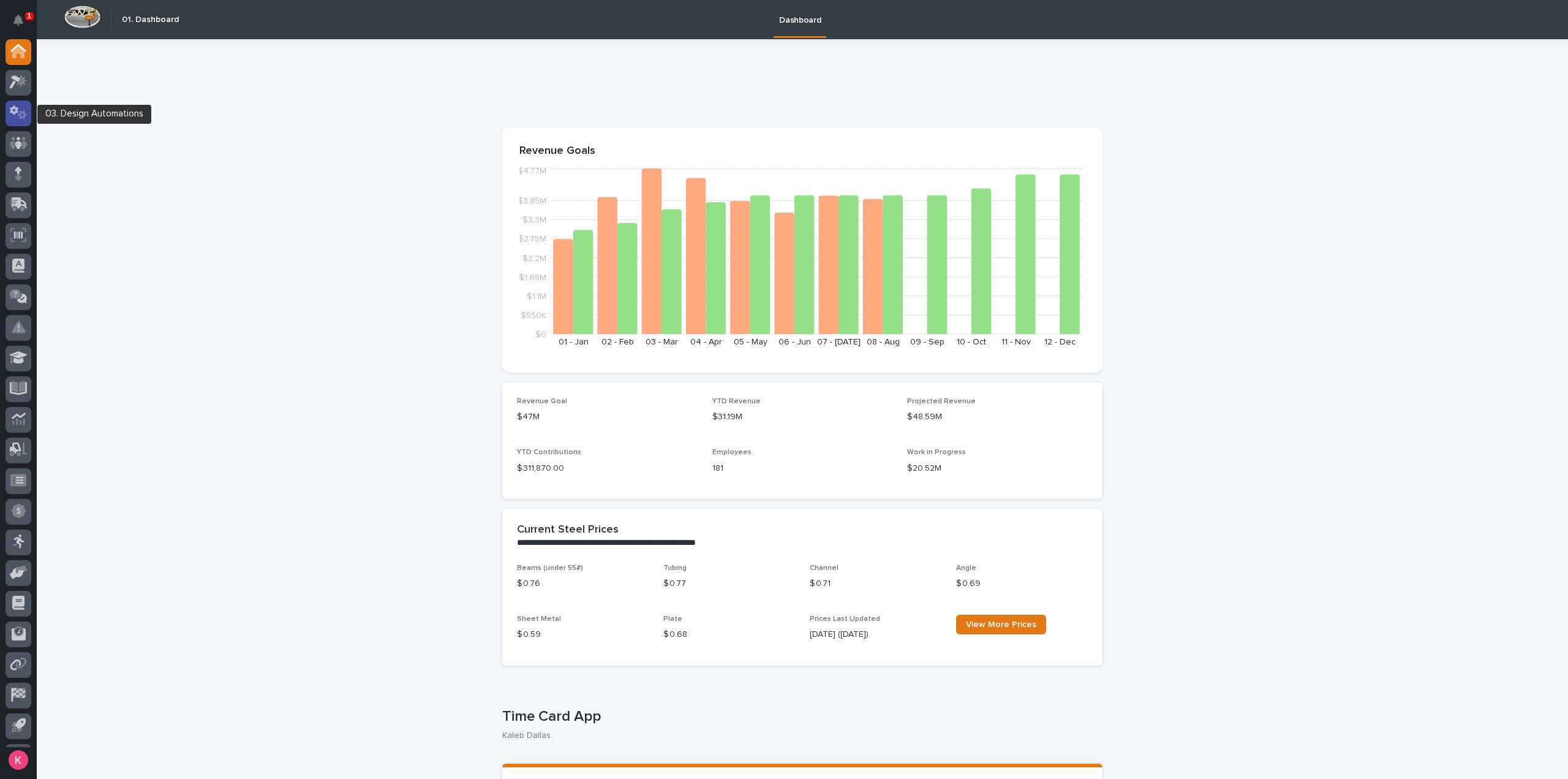
click at [11, 121] on div at bounding box center [19, 113] width 26 height 26
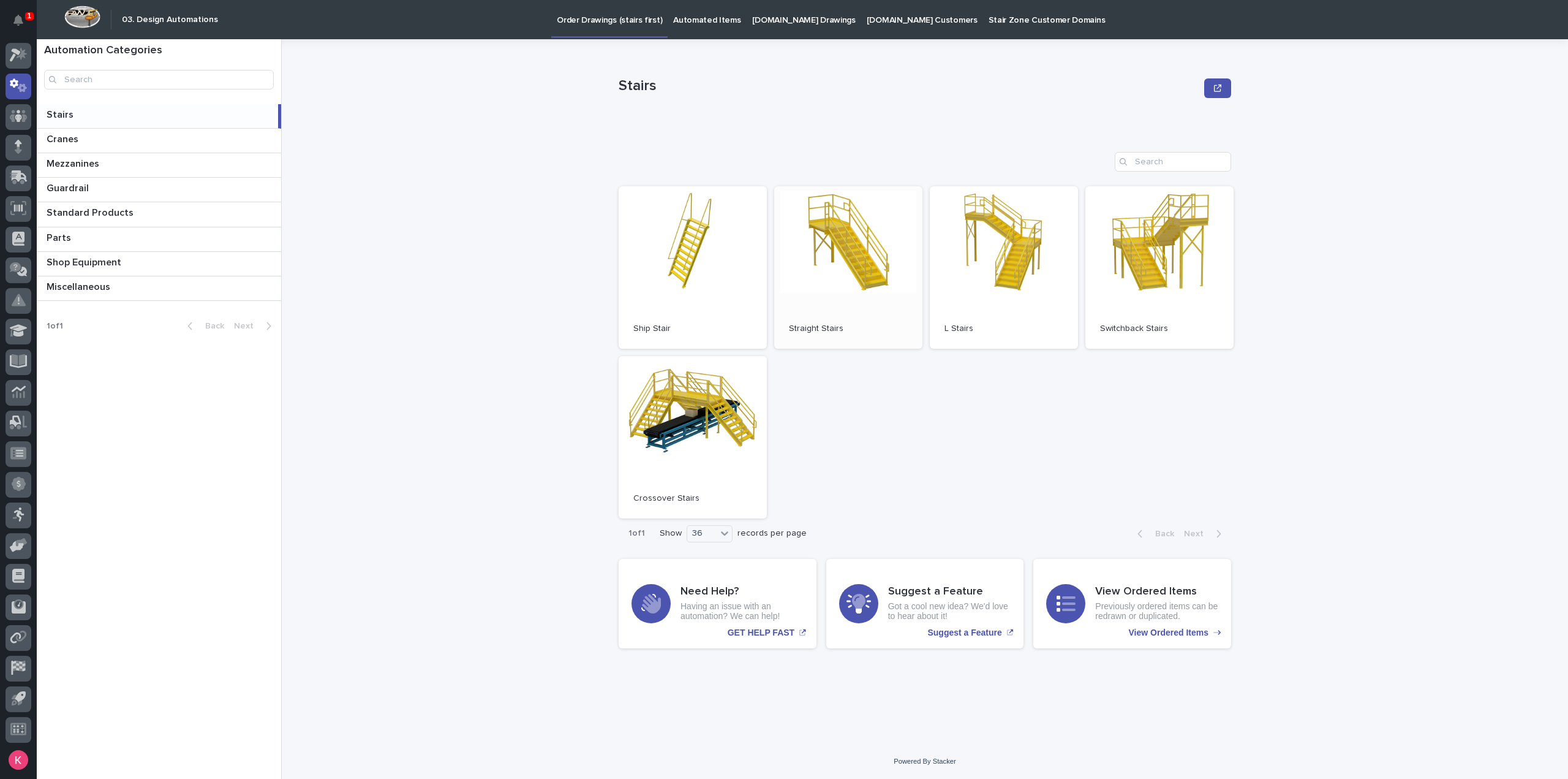
click at [805, 265] on link "Open" at bounding box center [848, 268] width 148 height 162
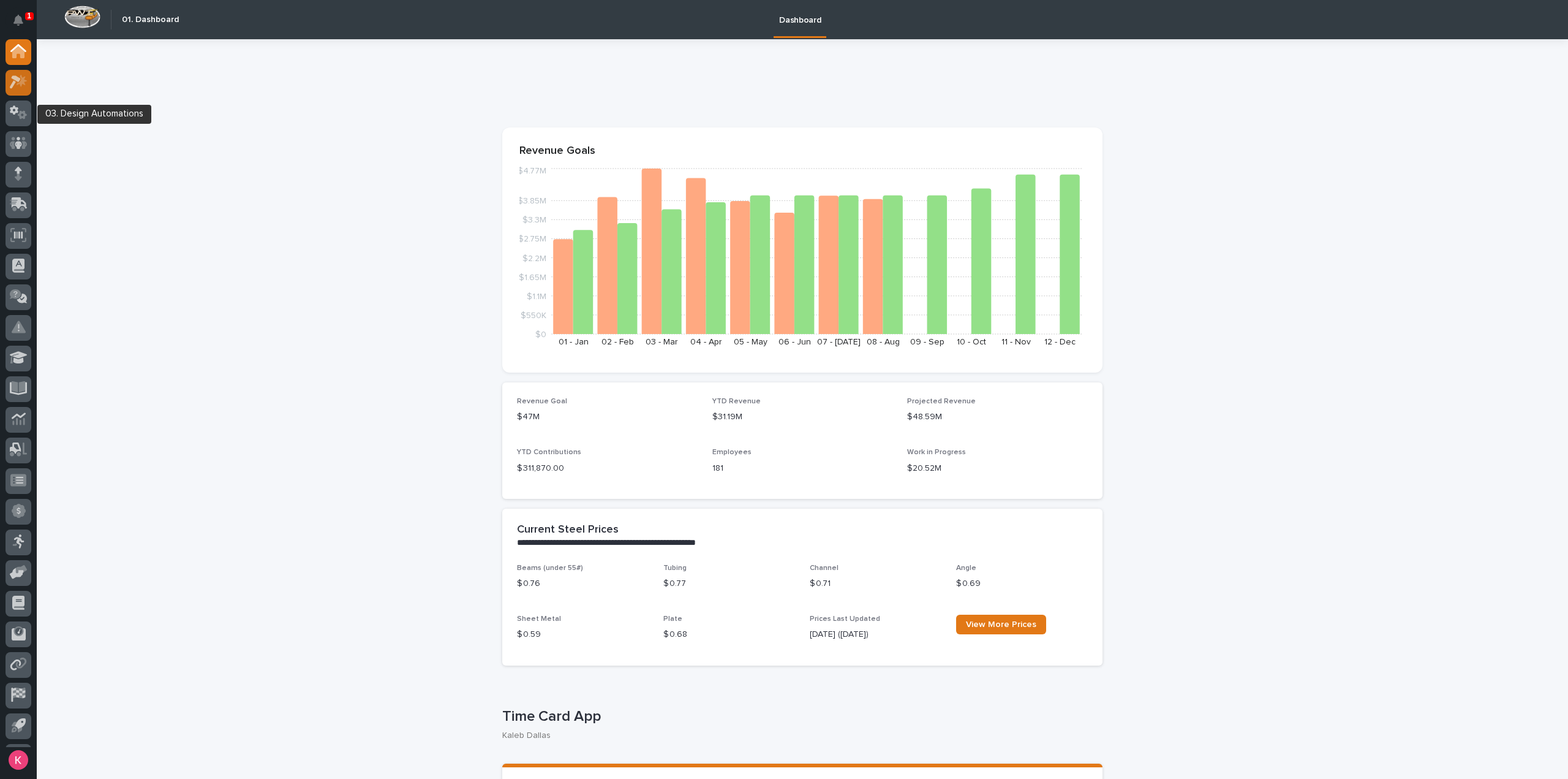
click at [15, 83] on icon at bounding box center [19, 81] width 18 height 14
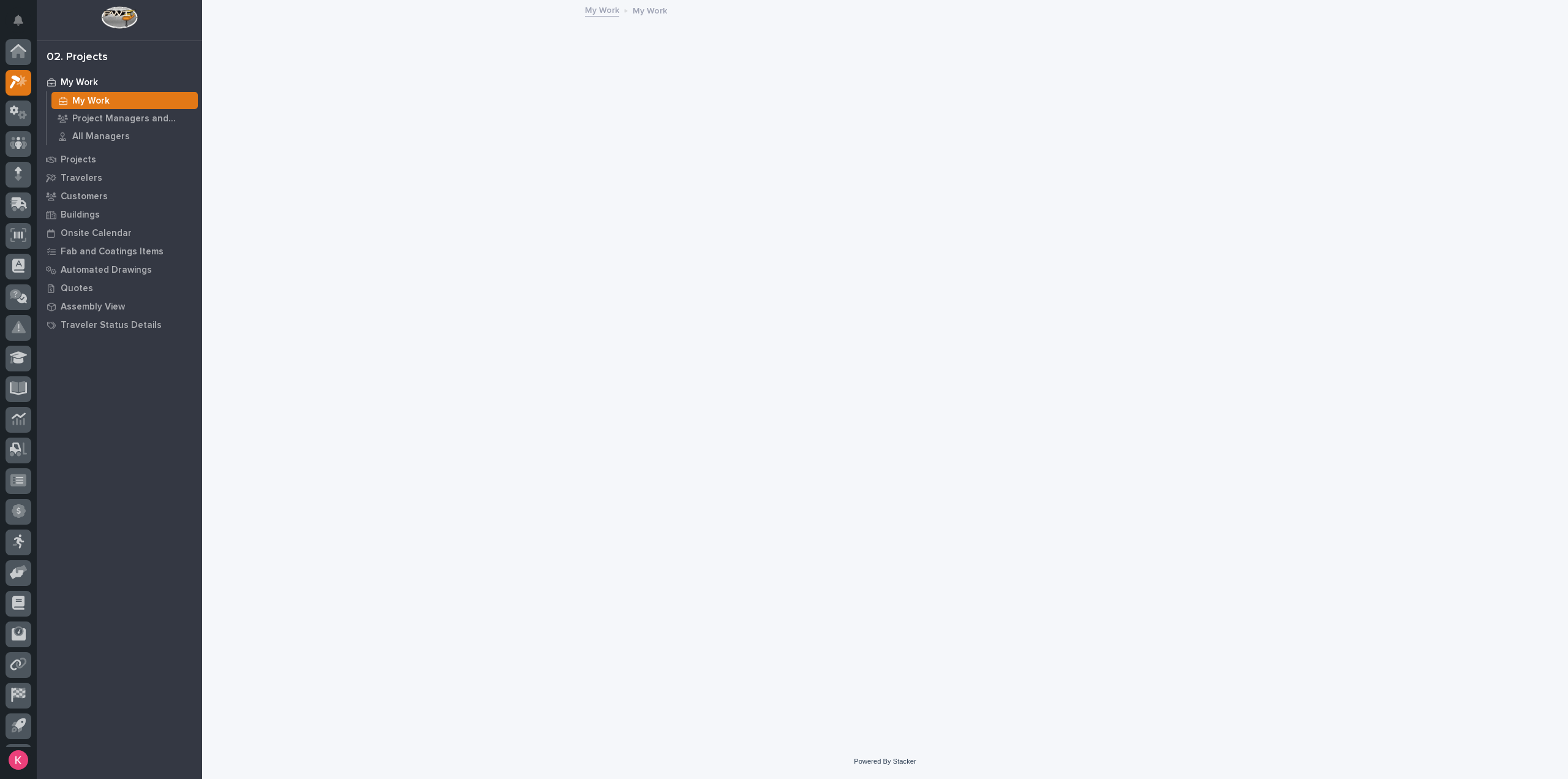
scroll to position [27, 0]
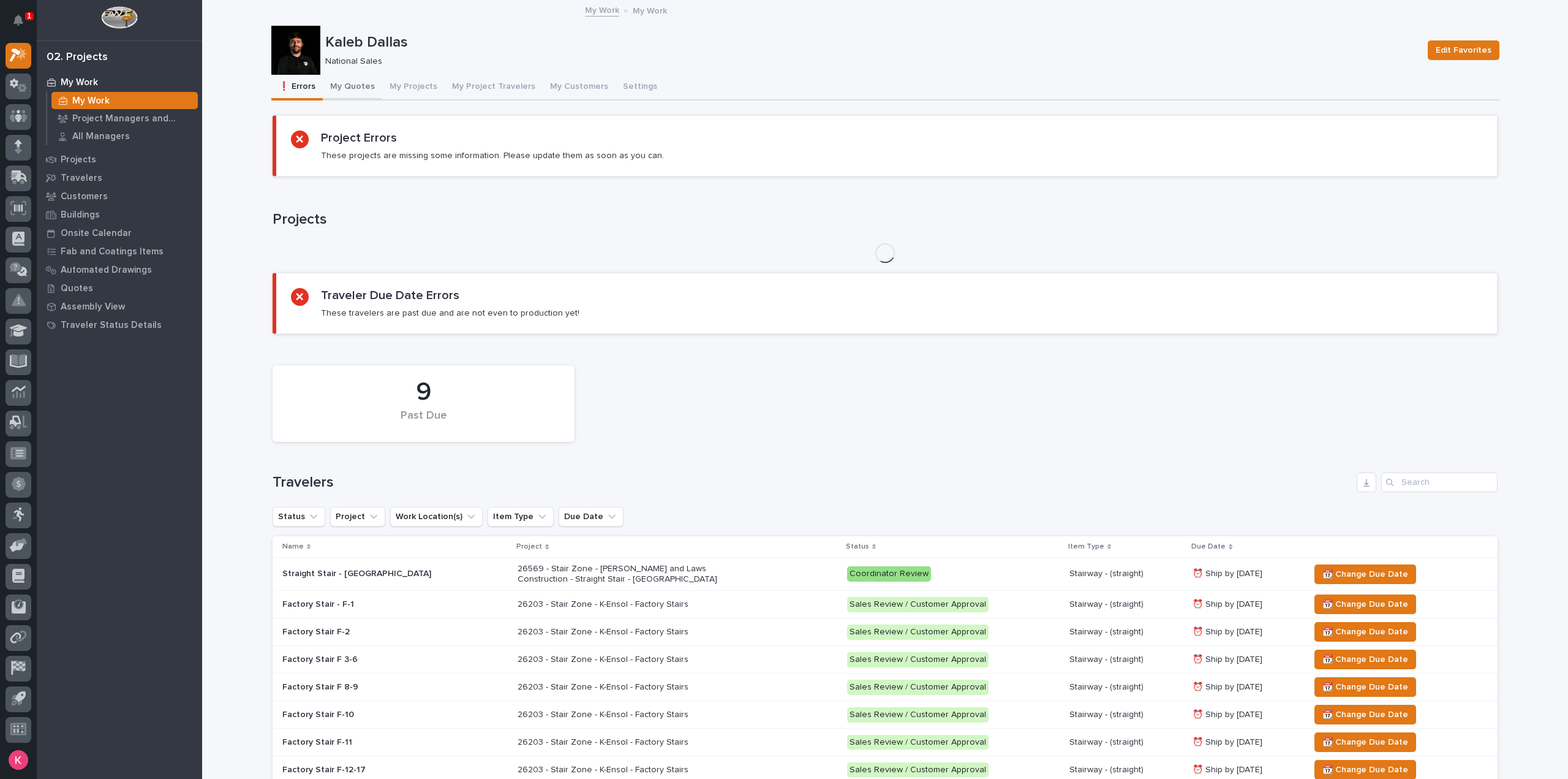
click at [362, 76] on button "My Quotes" at bounding box center [352, 88] width 59 height 26
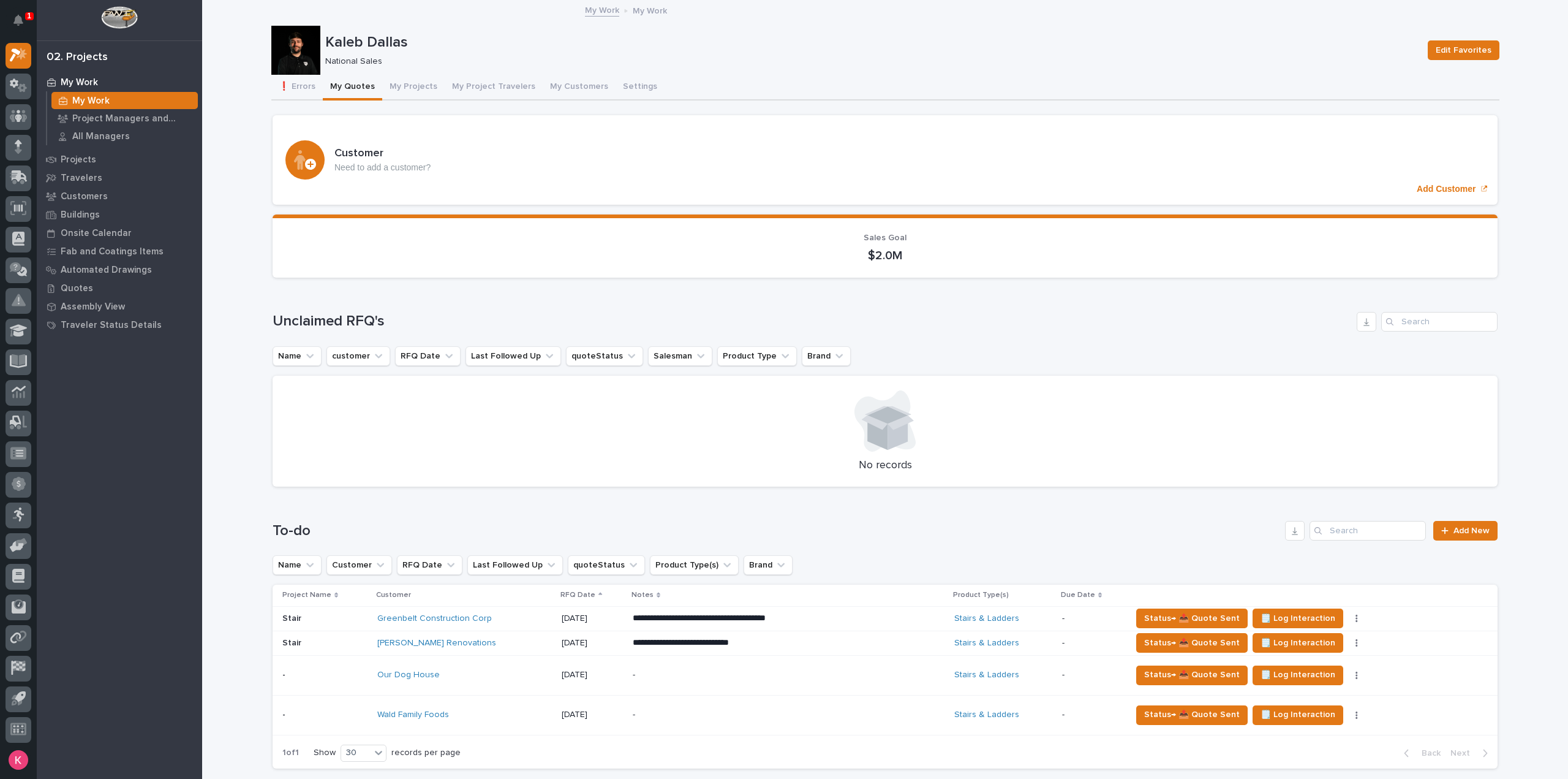
scroll to position [184, 0]
